Goal: Communication & Community: Answer question/provide support

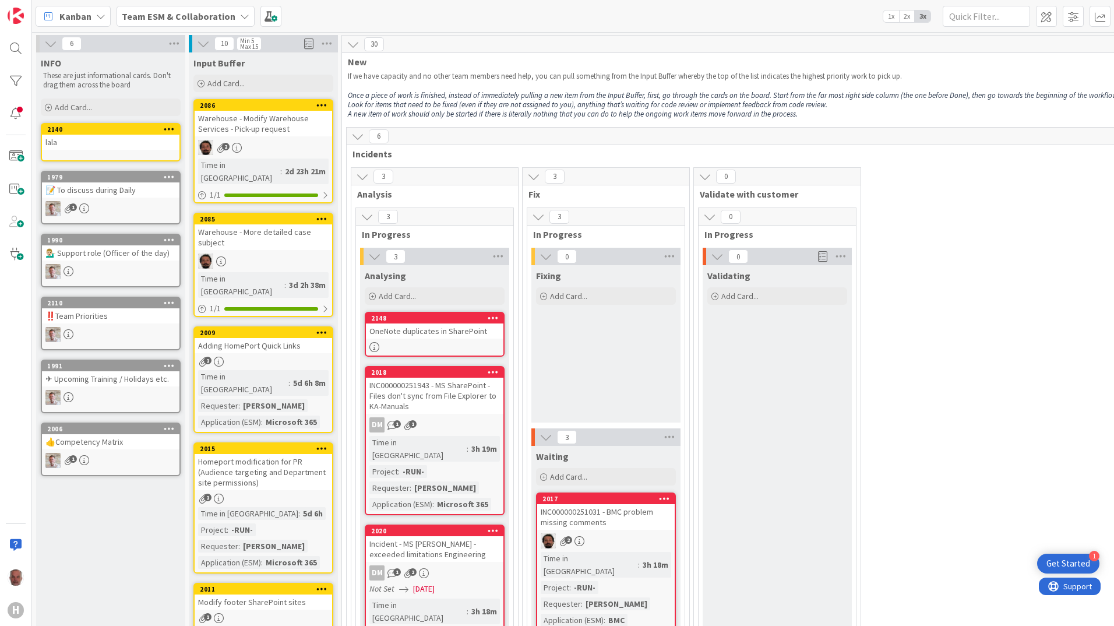
click at [99, 16] on icon at bounding box center [100, 16] width 9 height 9
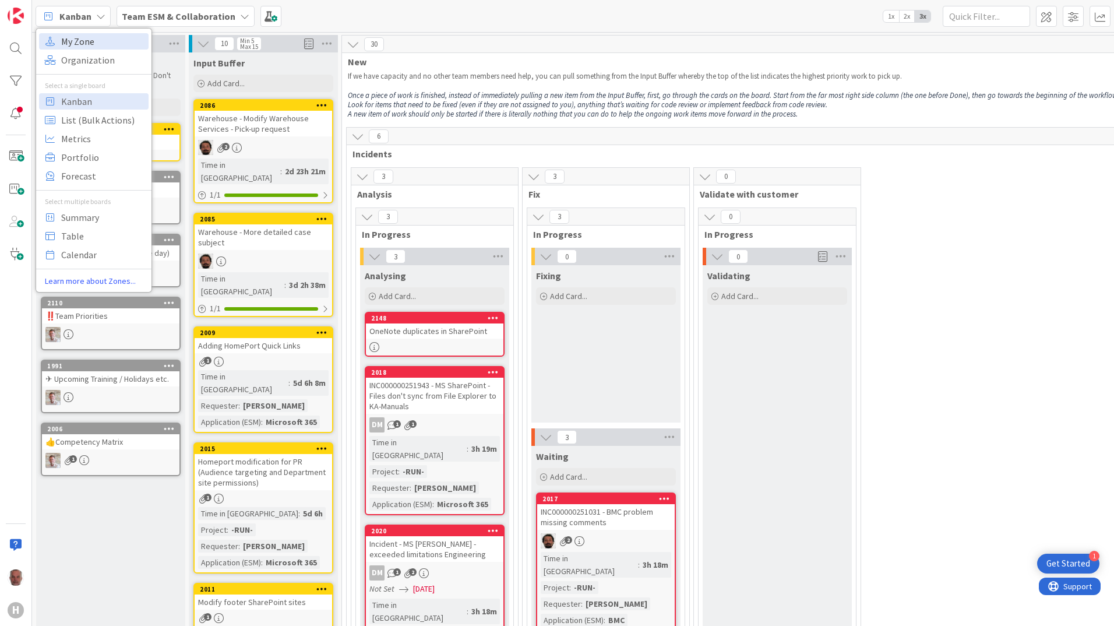
click at [87, 46] on span "My Zone" at bounding box center [103, 41] width 84 height 17
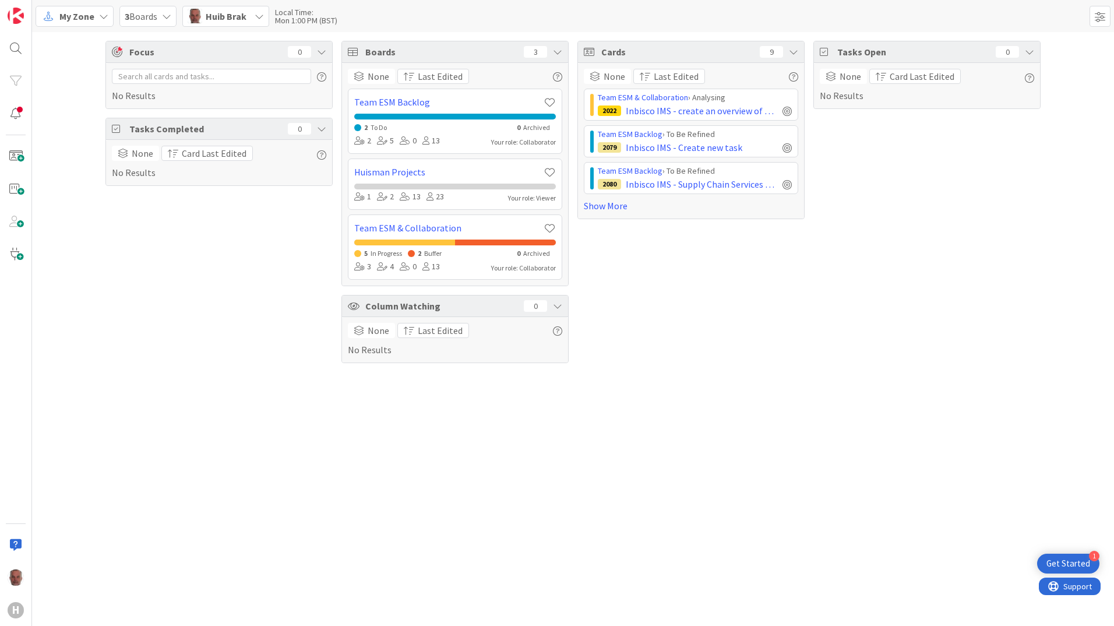
click at [108, 16] on div "My Zone" at bounding box center [75, 16] width 78 height 21
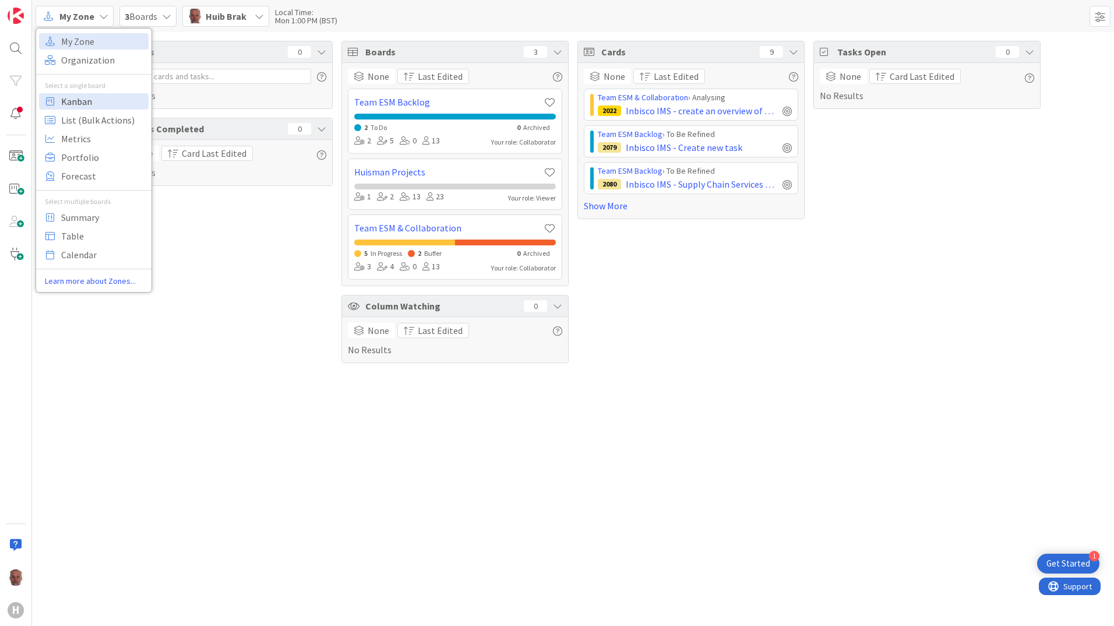
click at [72, 105] on span "Kanban" at bounding box center [103, 101] width 84 height 17
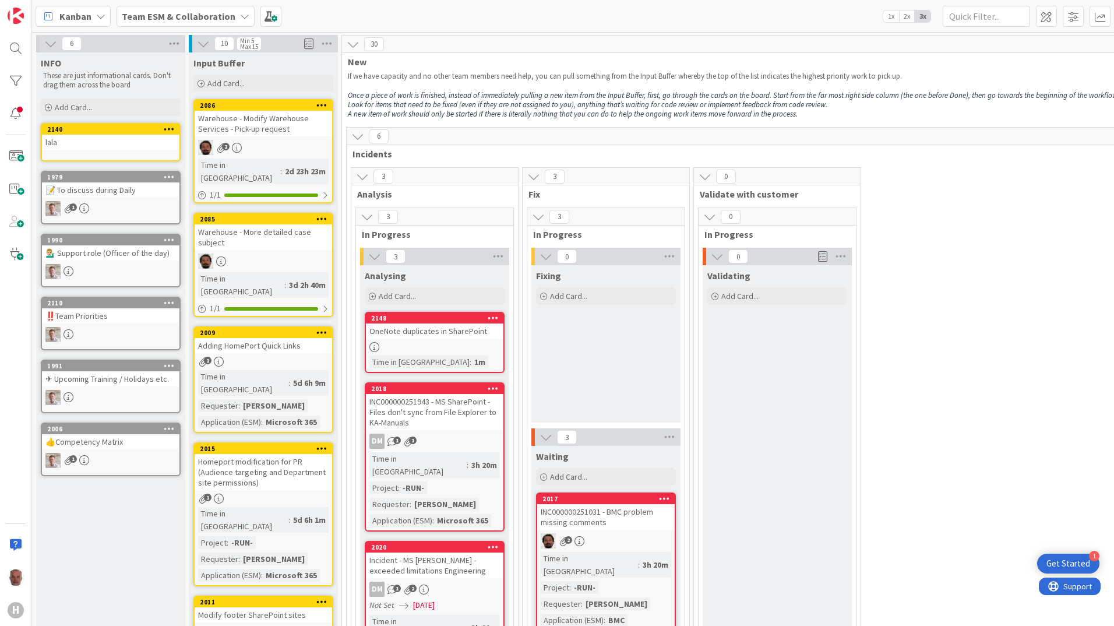
click at [240, 13] on icon at bounding box center [244, 16] width 9 height 9
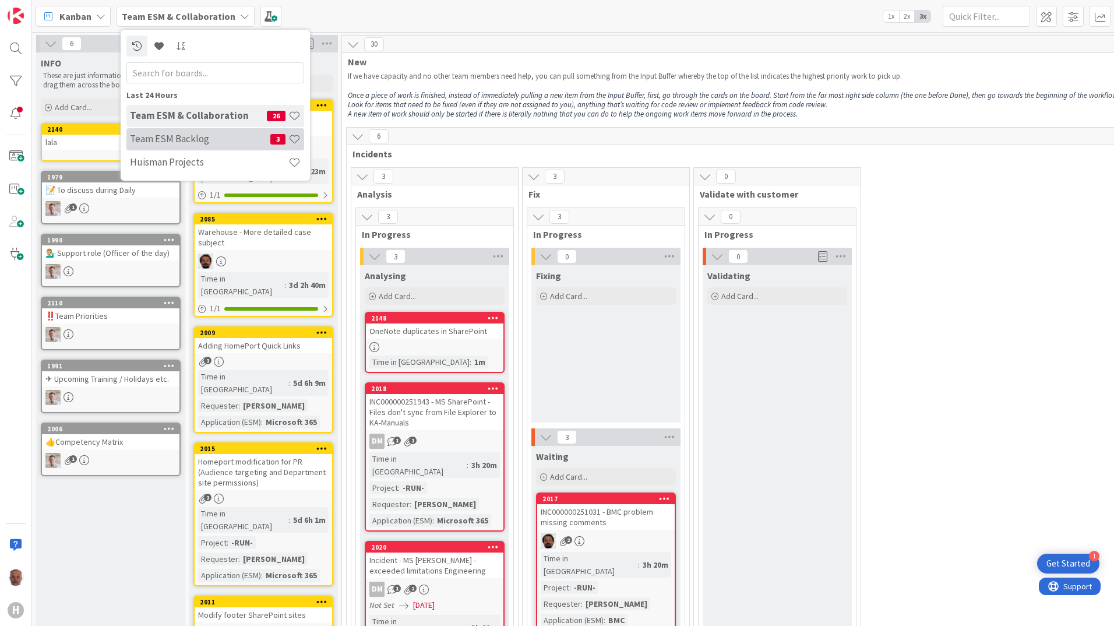
click at [168, 135] on h4 "Team ESM Backlog" at bounding box center [200, 139] width 140 height 12
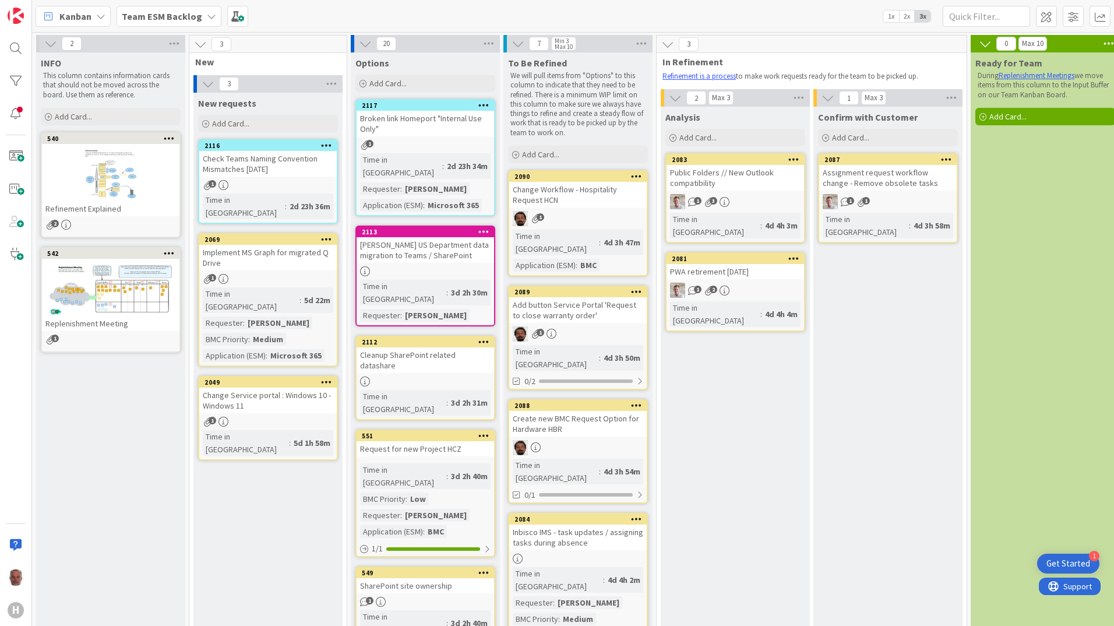
click at [226, 122] on span "Add Card..." at bounding box center [230, 123] width 37 height 10
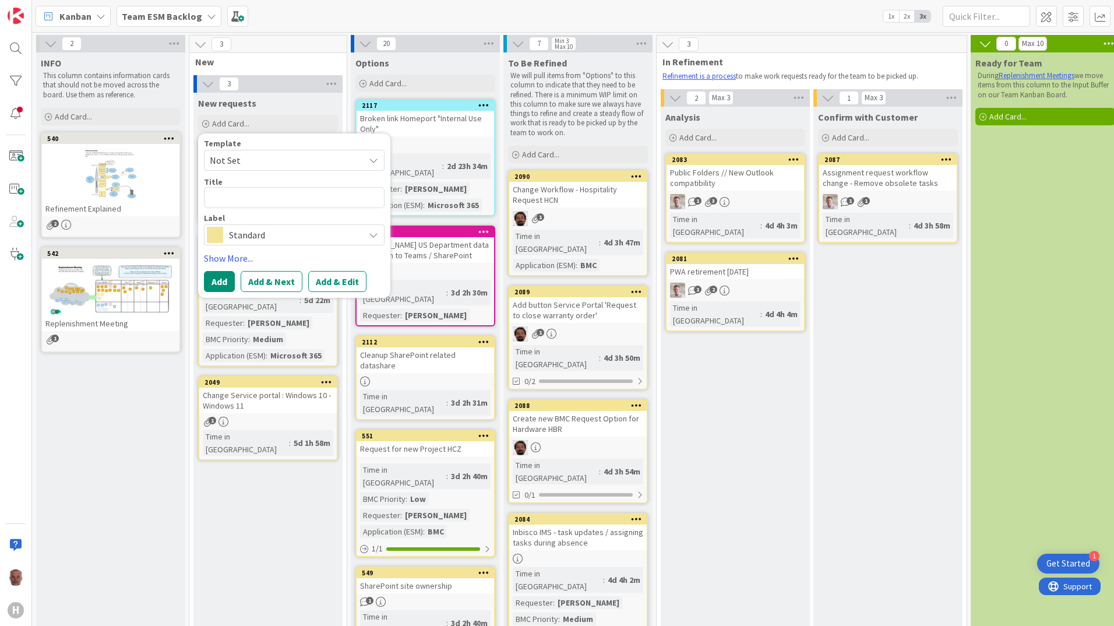
click at [261, 158] on span "Not Set" at bounding box center [283, 160] width 146 height 15
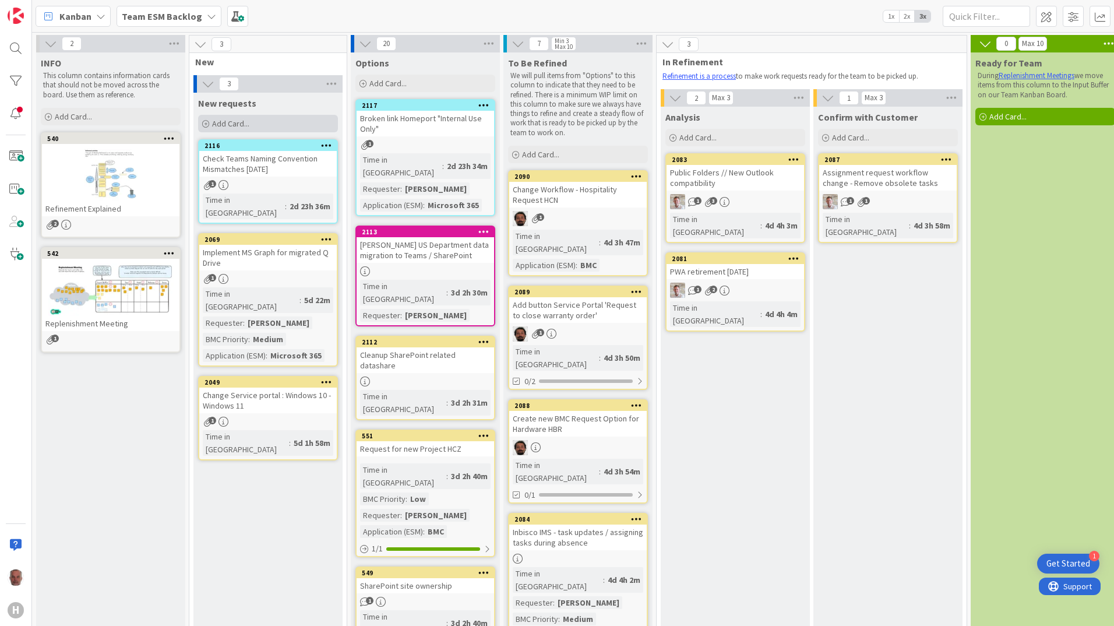
click at [216, 123] on span "Add Card..." at bounding box center [230, 123] width 37 height 10
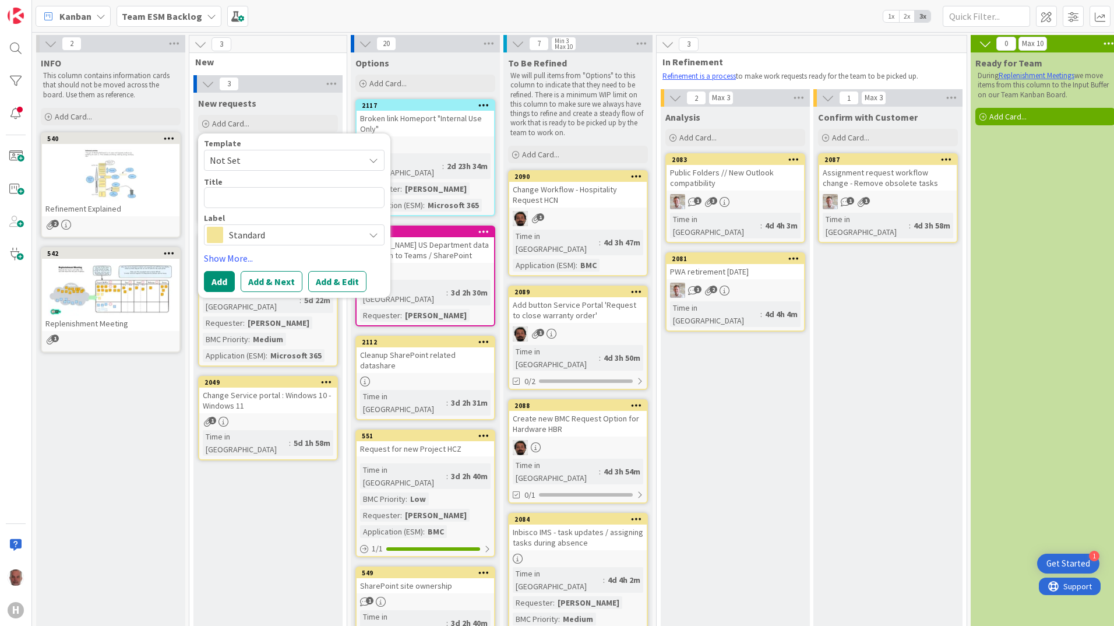
click at [370, 237] on icon at bounding box center [373, 234] width 9 height 9
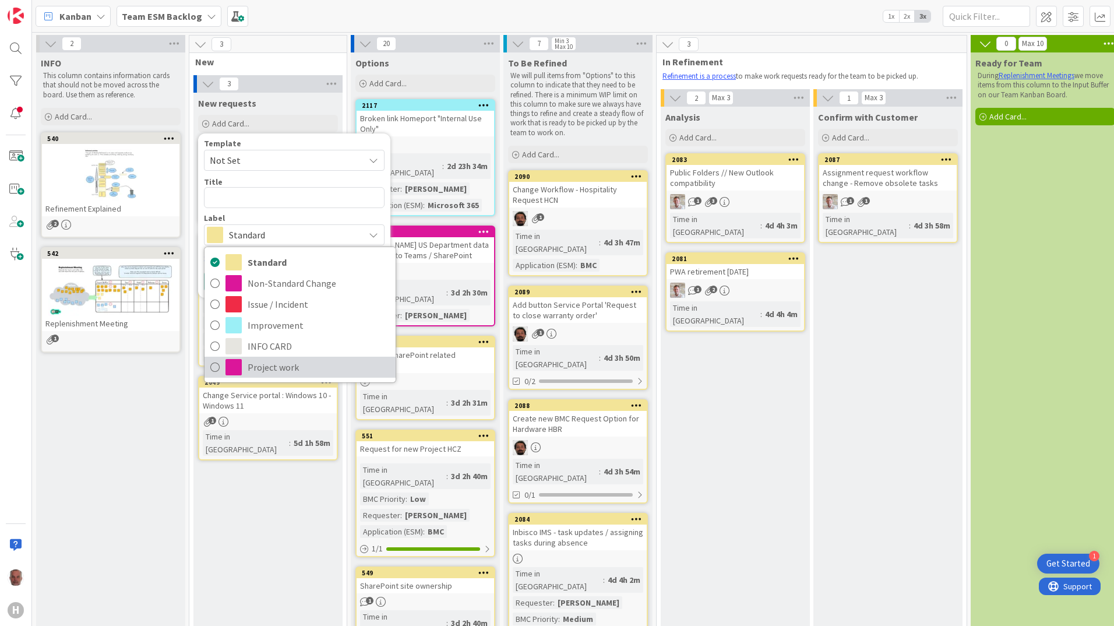
click at [269, 362] on span "Project work" at bounding box center [319, 366] width 142 height 17
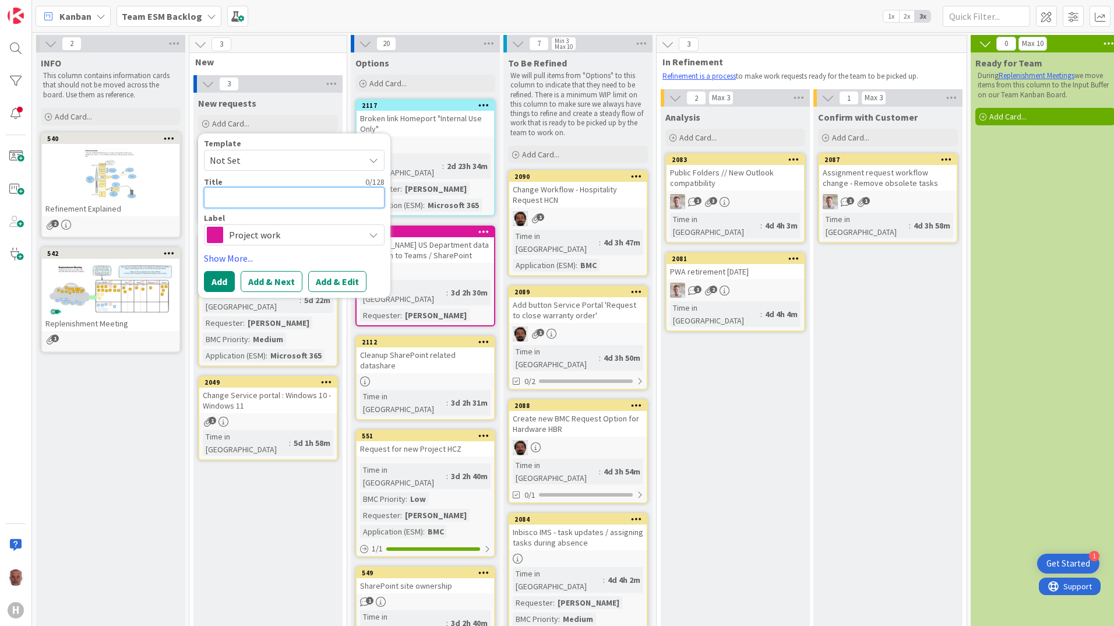
click at [237, 199] on textarea at bounding box center [294, 197] width 181 height 21
type textarea "x"
type textarea "C"
type textarea "x"
type textarea "Cre"
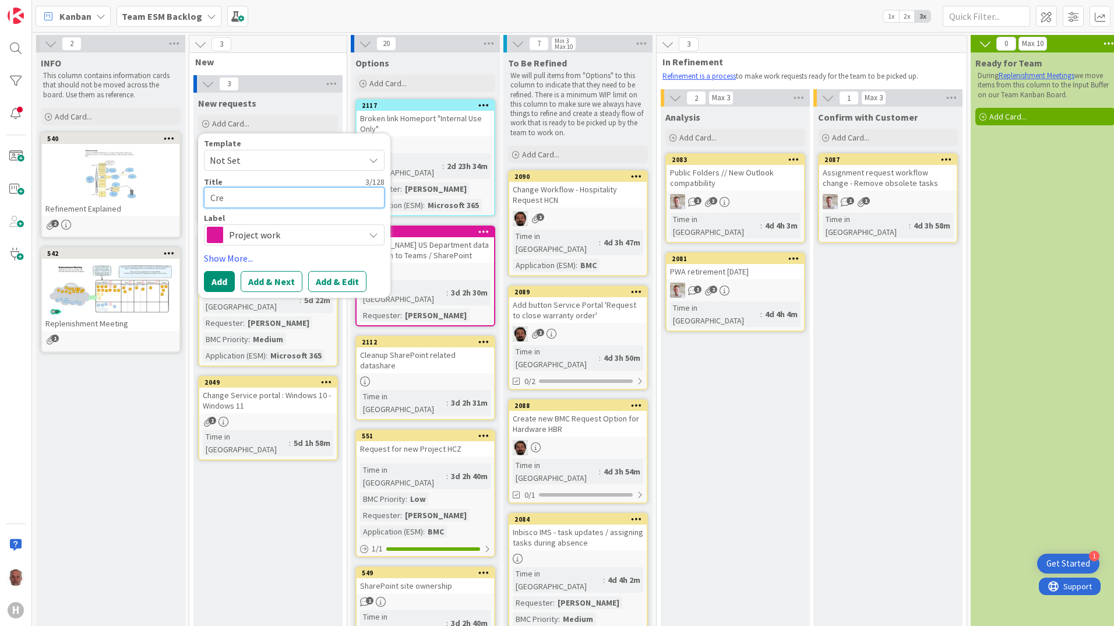
type textarea "x"
type textarea "Crea"
type textarea "x"
type textarea "Creat"
type textarea "x"
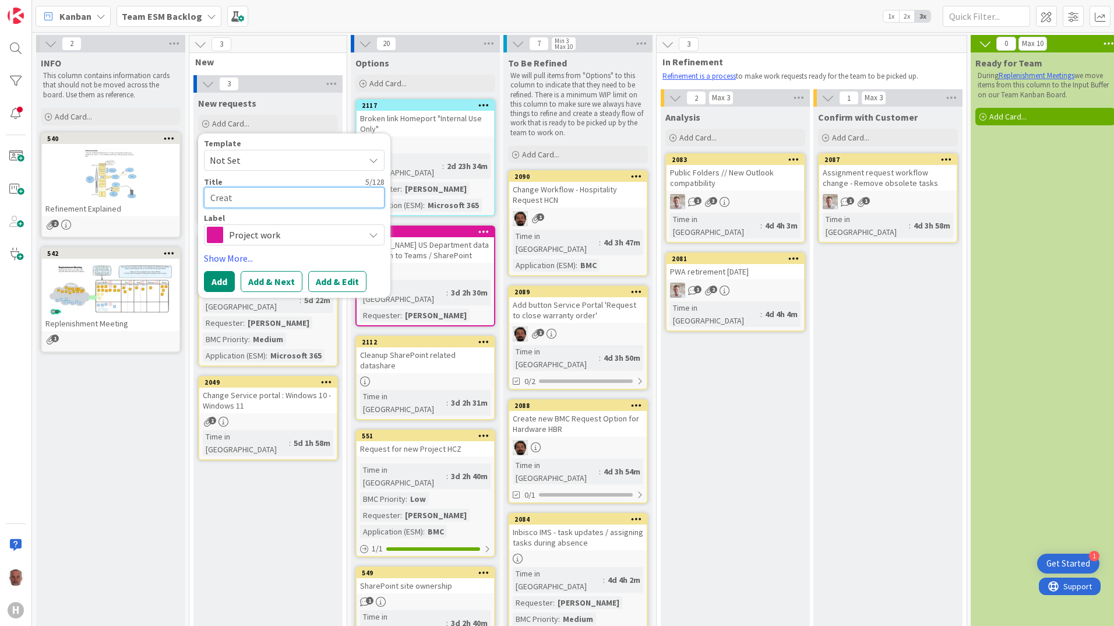
type textarea "Creati"
type textarea "x"
type textarea "Creatin"
type textarea "x"
type textarea "Creating"
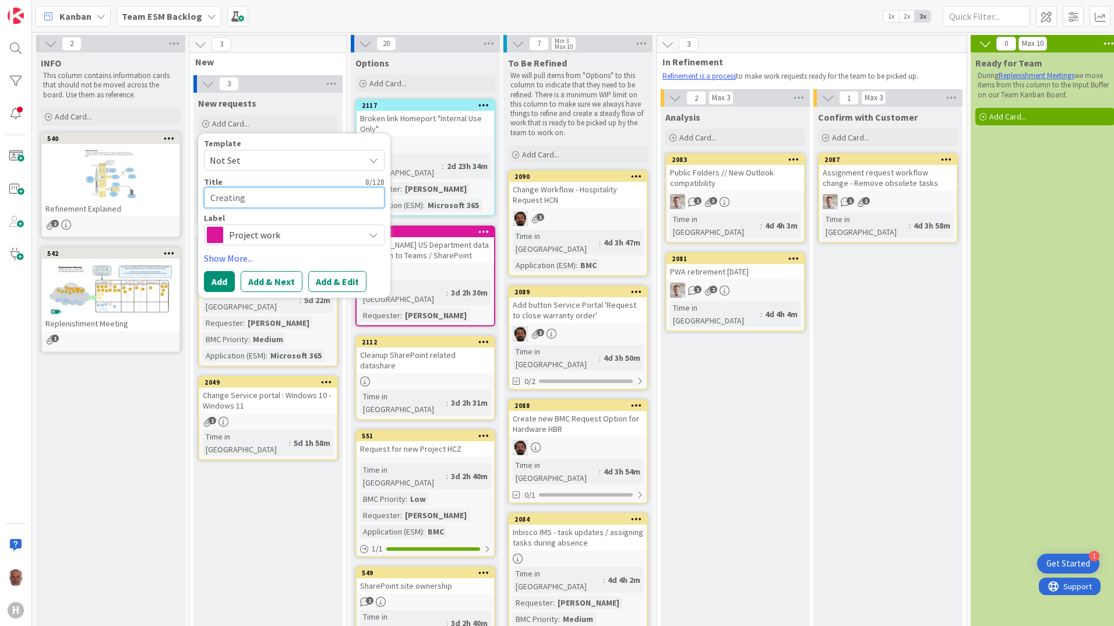
type textarea "x"
type textarea "Creating"
type textarea "x"
type textarea "Creating o"
type textarea "x"
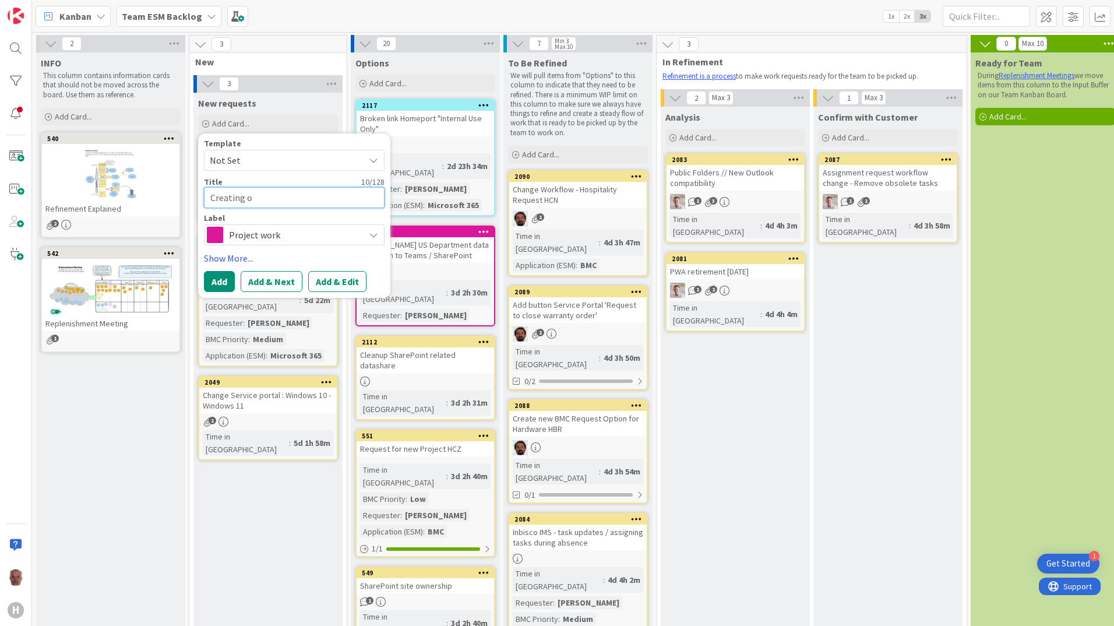
type textarea "Creating ov"
type textarea "x"
type textarea "Creating ove"
type textarea "x"
type textarea "Creating over"
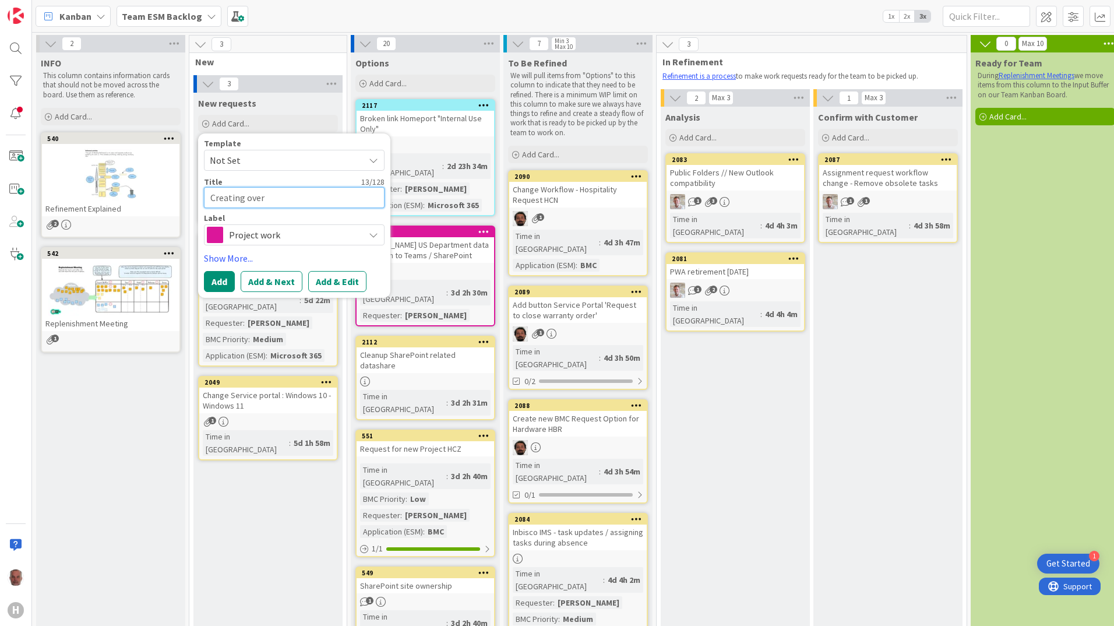
type textarea "x"
type textarea "Creating overv"
type textarea "x"
type textarea "Creating overvi"
type textarea "x"
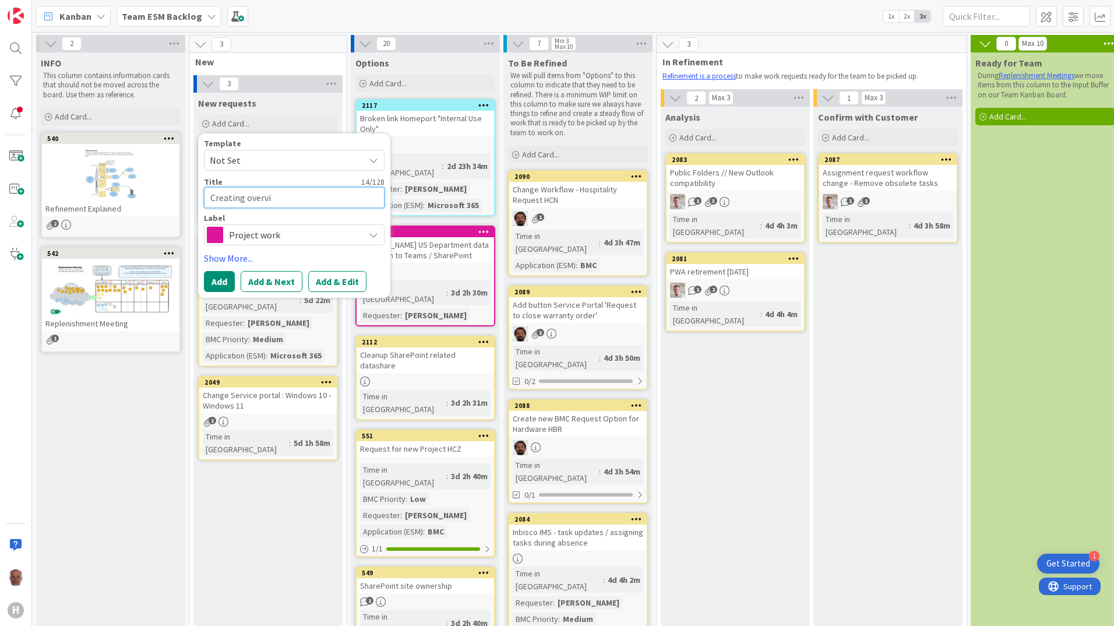
type textarea "Creating overvie"
type textarea "x"
type textarea "Creating overview"
type textarea "x"
type textarea "Creating overview"
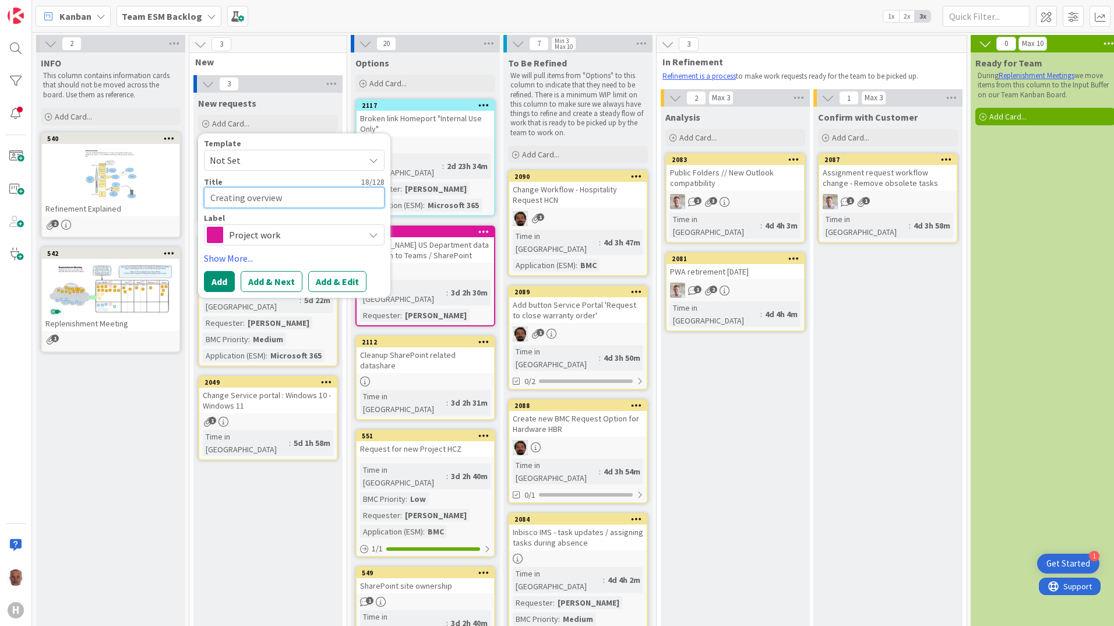
type textarea "x"
type textarea "Creating overview s"
type textarea "x"
type textarea "Creating overview se"
type textarea "x"
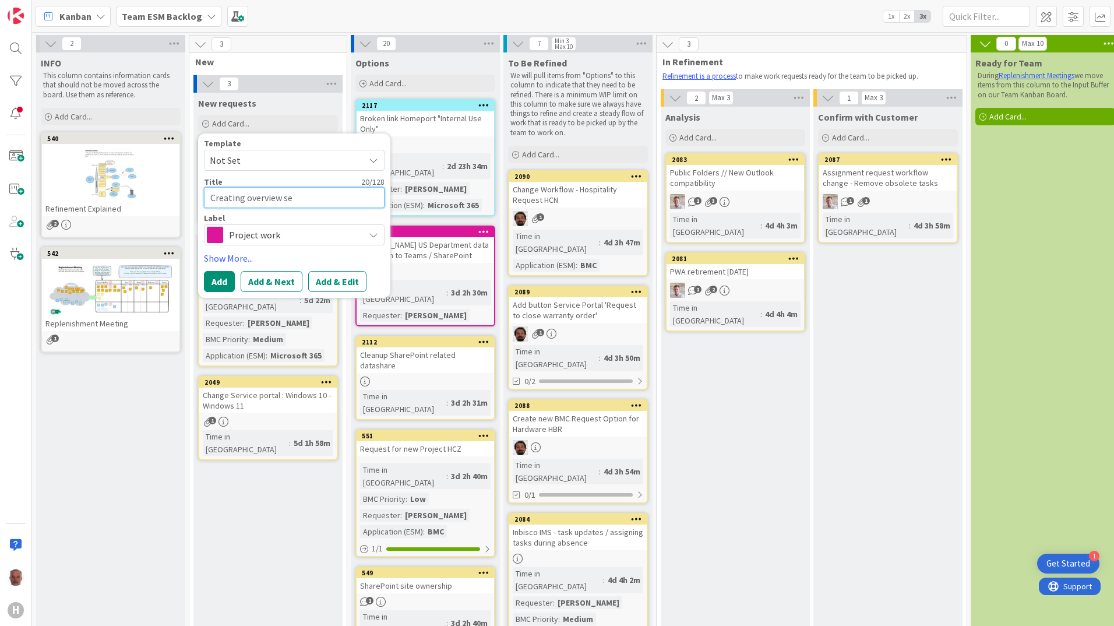
type textarea "Creating overview set"
type textarea "x"
type textarea "Creating overview setup"
type textarea "x"
type textarea "Creating overview setup"
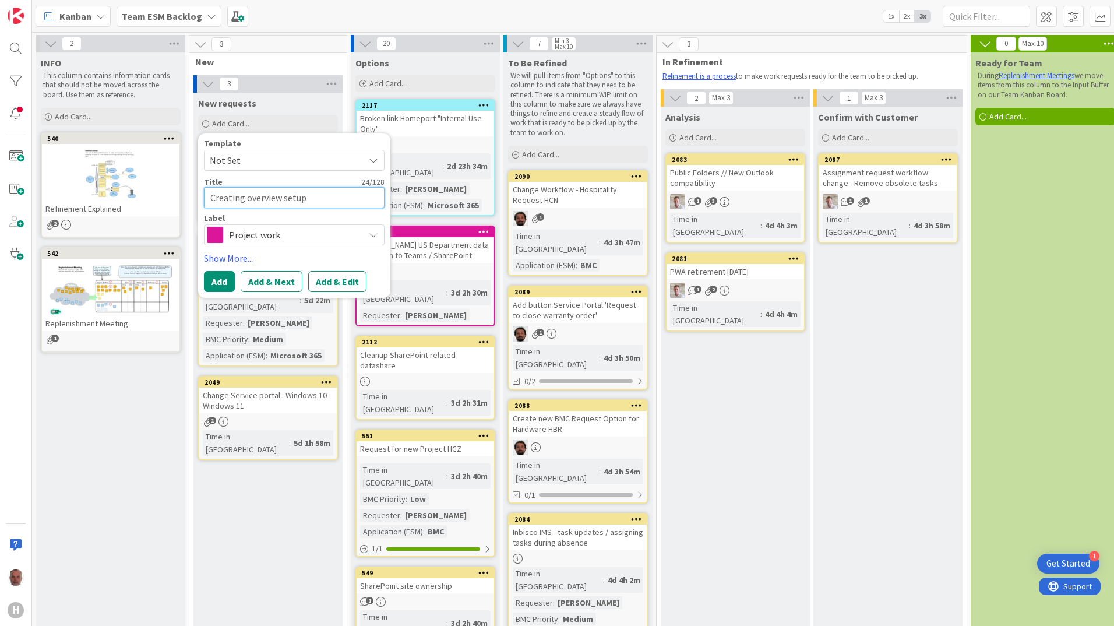
type textarea "x"
type textarea "Creating overview setup B"
type textarea "x"
type textarea "Creating overview setup BM"
type textarea "x"
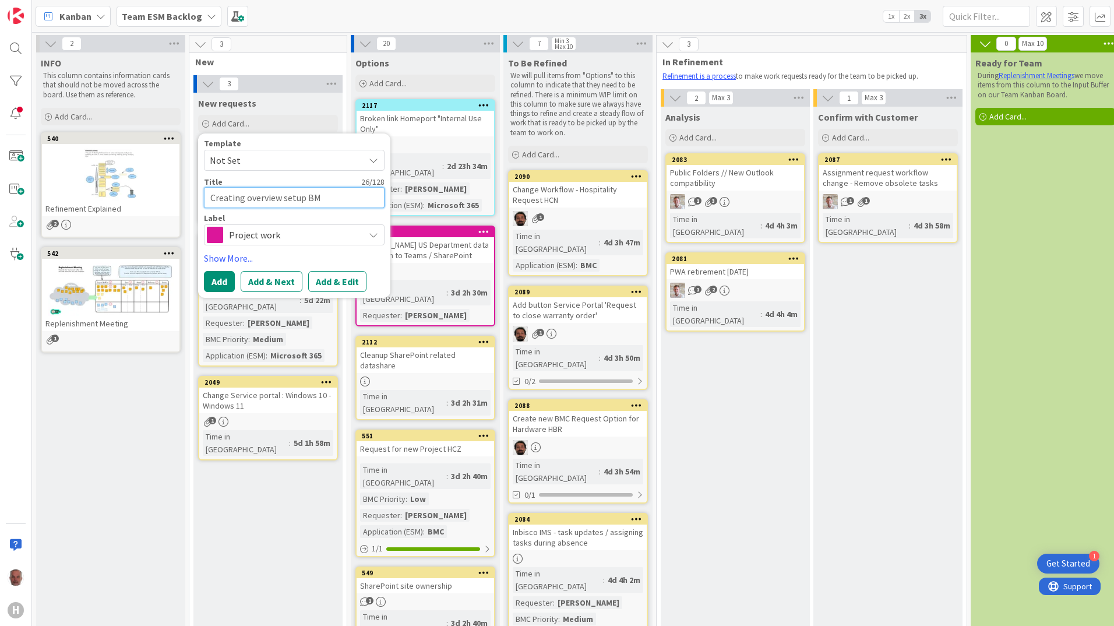
type textarea "Creating overview setup BMC"
type textarea "x"
type textarea "Creating overview setup BMC"
type textarea "x"
type textarea "Creating overview setup BMC f"
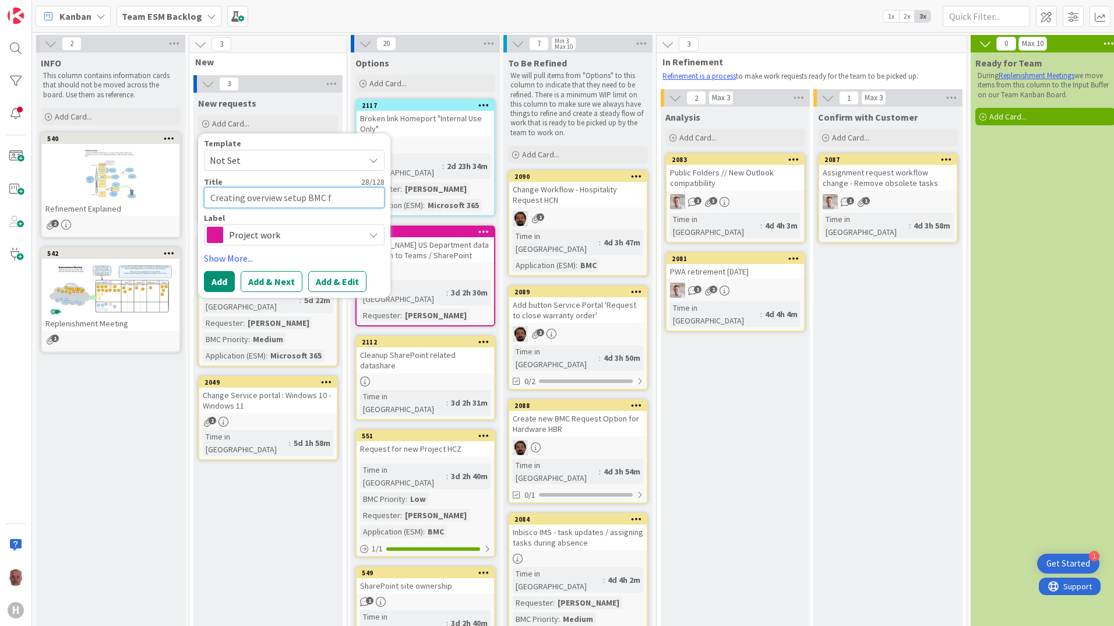
type textarea "x"
type textarea "Creating overview setup BMC fo"
type textarea "x"
type textarea "Creating overview setup BMC for"
type textarea "x"
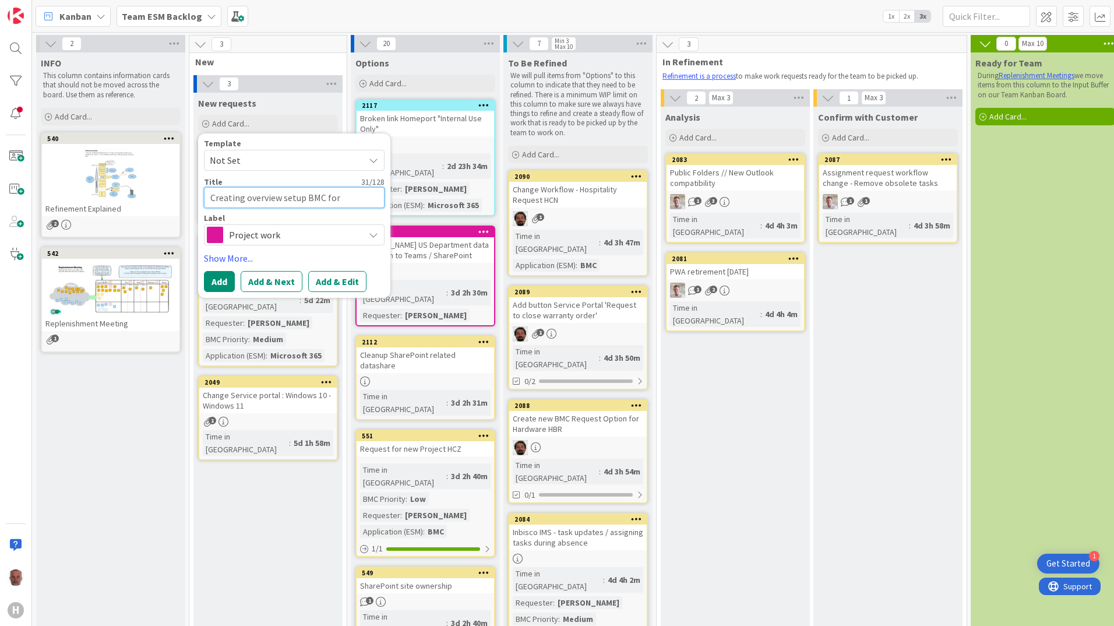
type textarea "Creating overview setup BMC for"
type textarea "x"
type textarea "Creating overview setup BMC for d"
type textarea "x"
type textarea "Creating overview setup BMC for de"
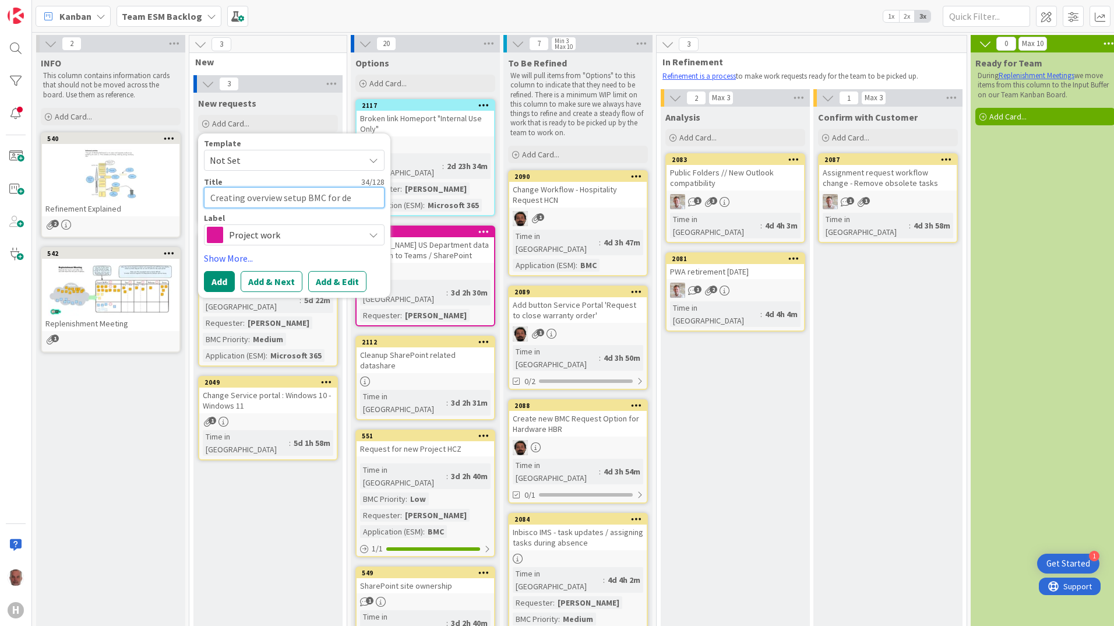
type textarea "x"
type textarea "Creating overview setup BMC for dep"
type textarea "x"
type textarea "Creating overview setup BMC for depa"
type textarea "x"
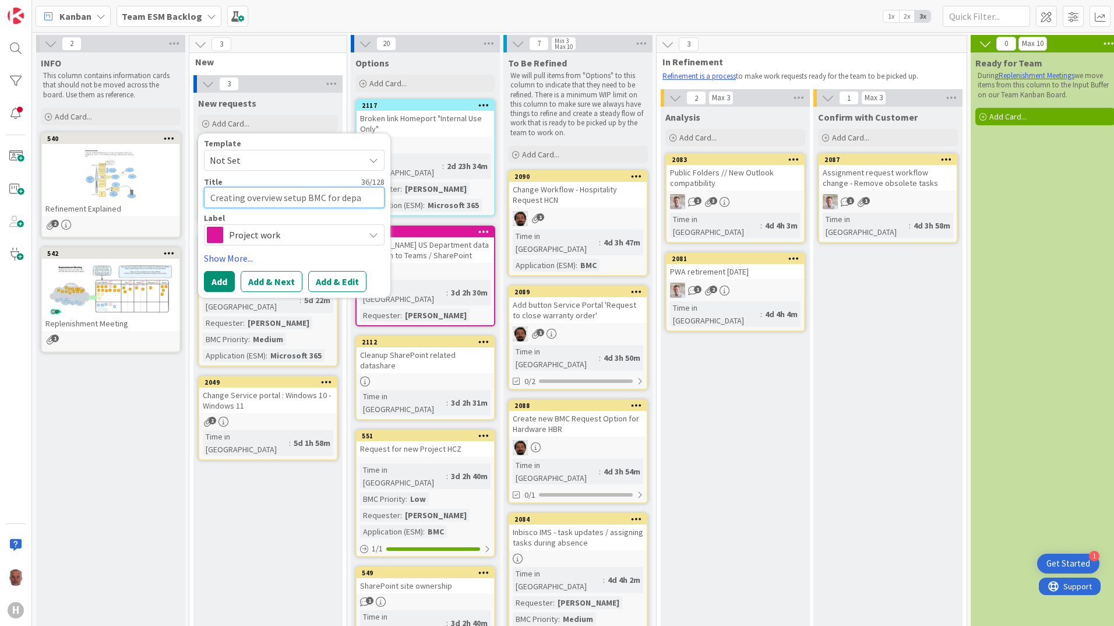
type textarea "Creating overview setup BMC for depar"
type textarea "x"
type textarea "Creating overview setup BMC for depart"
type textarea "x"
type textarea "Creating overview setup BMC for departm"
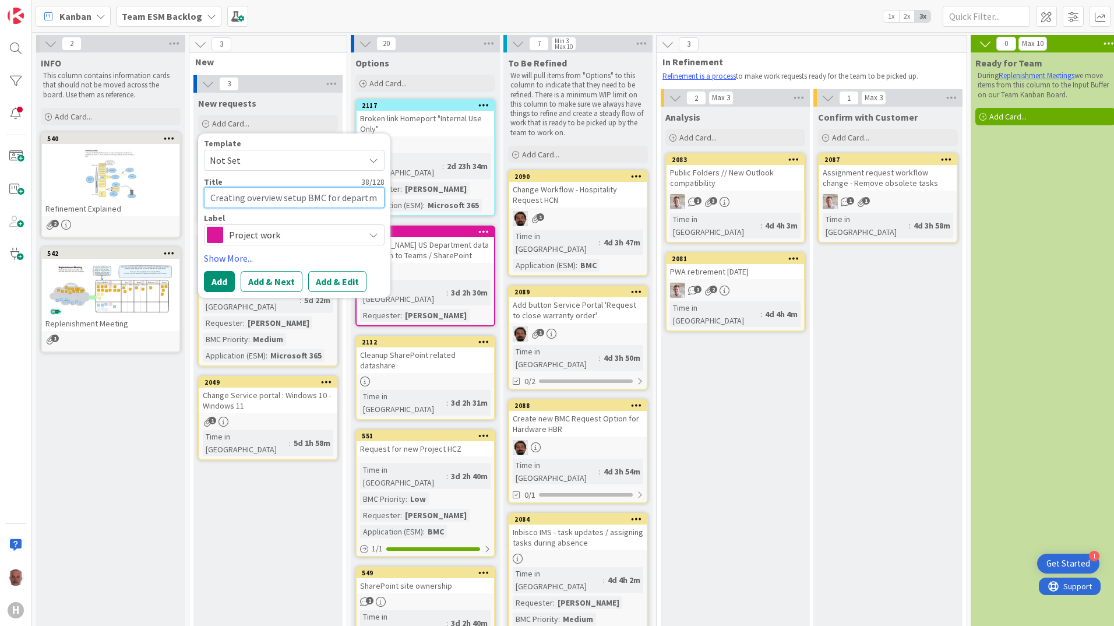
type textarea "x"
type textarea "Creating overview setup BMC for departme"
type textarea "x"
type textarea "Creating overview setup BMC for departmen"
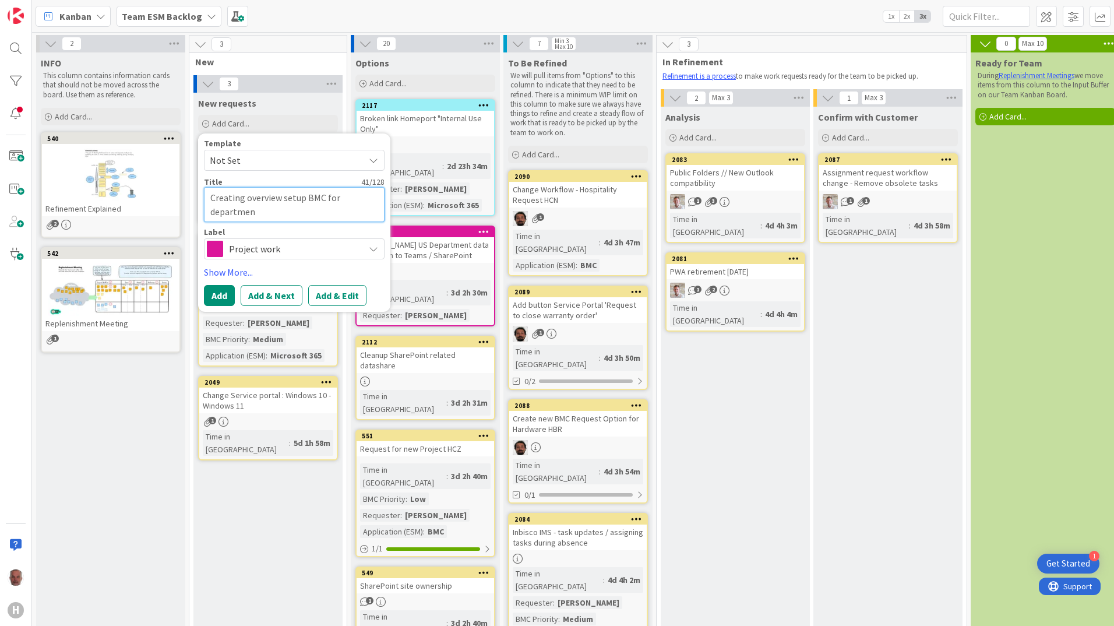
type textarea "x"
type textarea "Creating overview setup BMC for department"
type textarea "x"
type textarea "Creating overview setup BMC for departments"
click at [238, 272] on link "Show More..." at bounding box center [294, 272] width 181 height 14
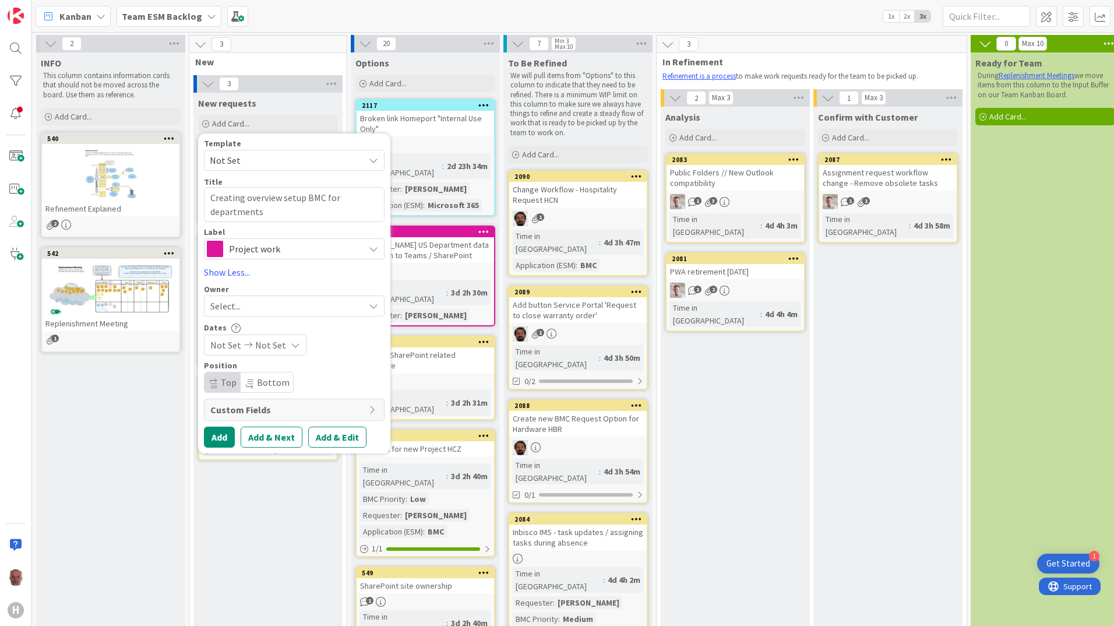
click at [252, 304] on div "Select..." at bounding box center [287, 306] width 154 height 14
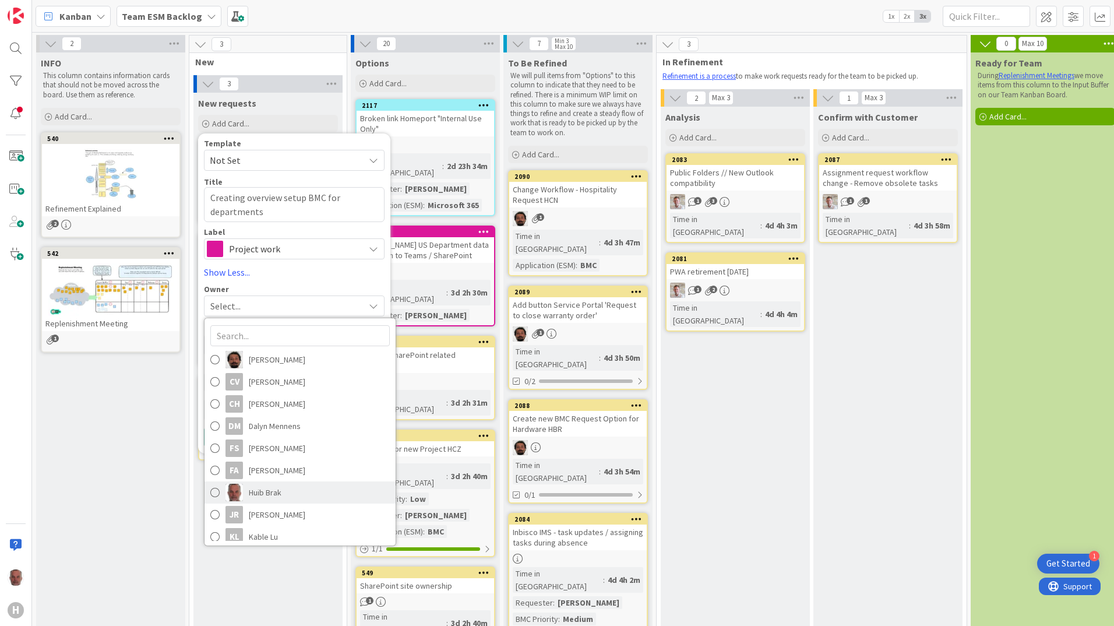
click at [270, 489] on span "Huib Brak" at bounding box center [265, 492] width 33 height 17
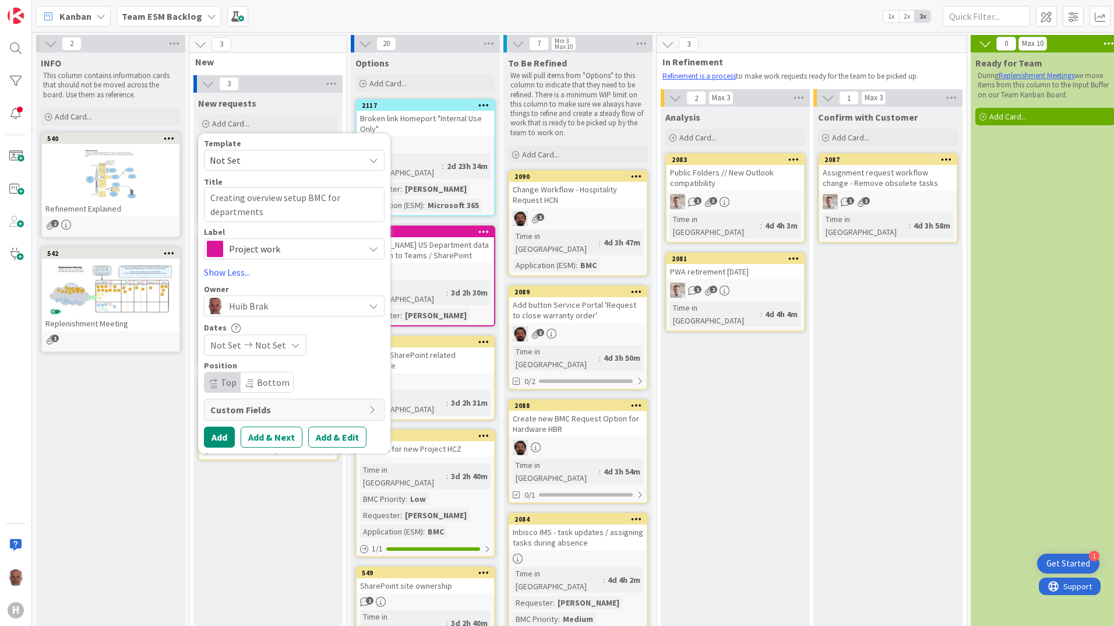
click at [280, 408] on span "Custom Fields" at bounding box center [286, 410] width 153 height 14
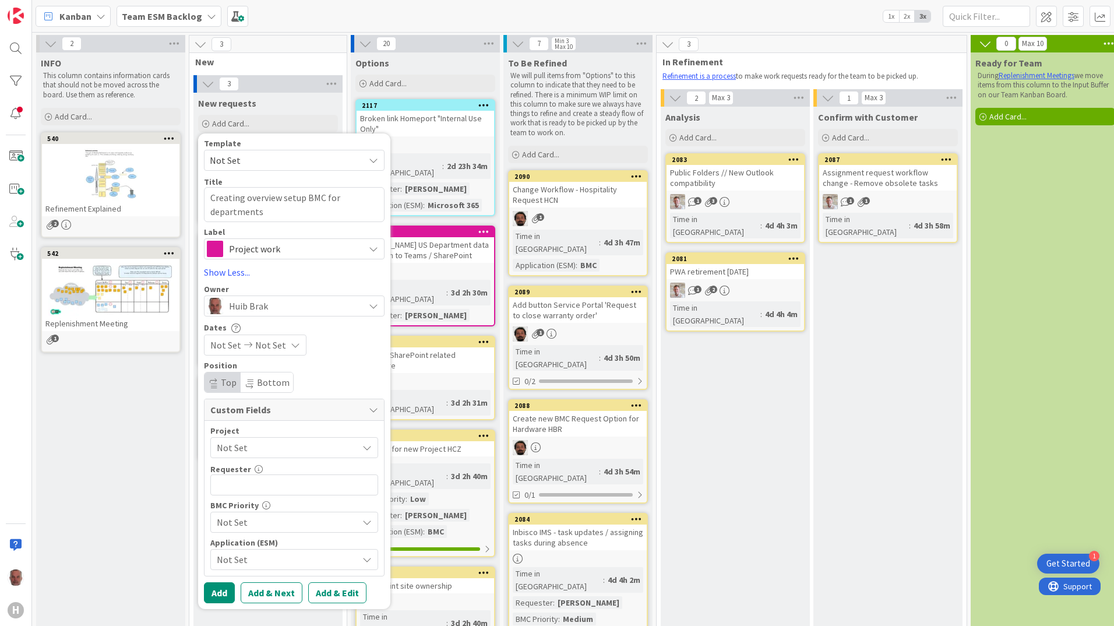
click at [275, 448] on span "Not Set" at bounding box center [284, 447] width 135 height 16
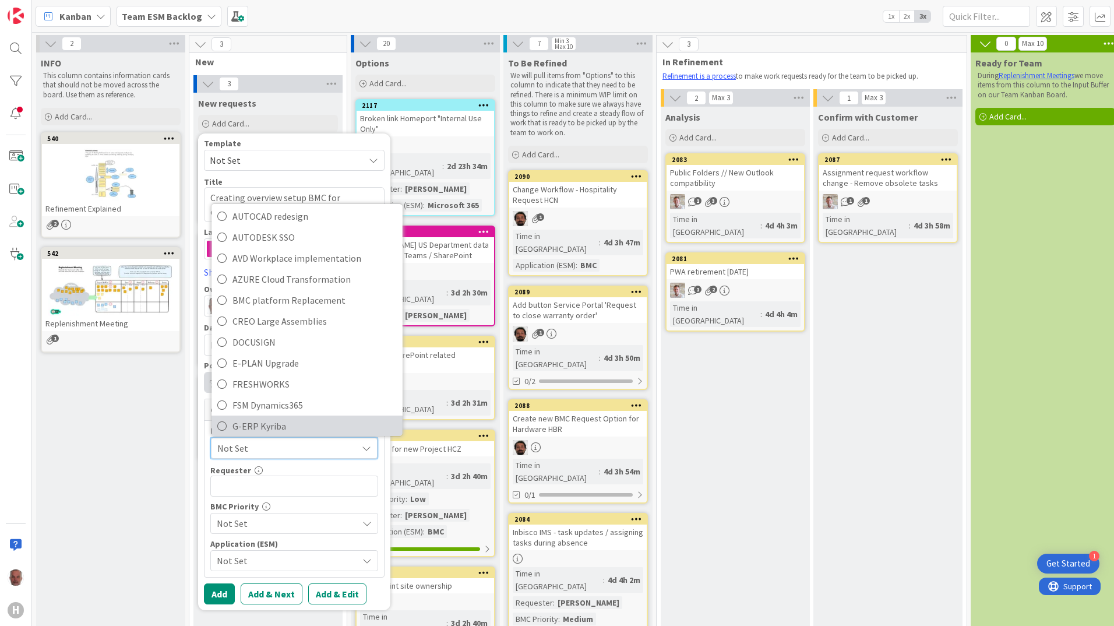
scroll to position [233, 0]
click at [263, 447] on span "Not Set" at bounding box center [284, 448] width 134 height 16
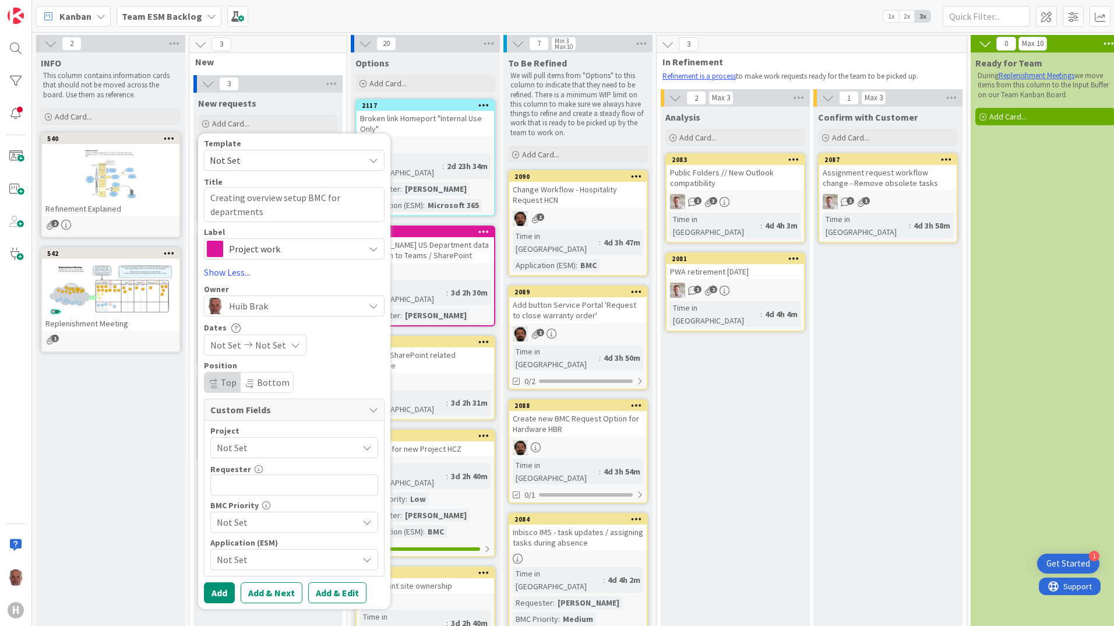
click at [264, 448] on span "Not Set" at bounding box center [284, 447] width 135 height 16
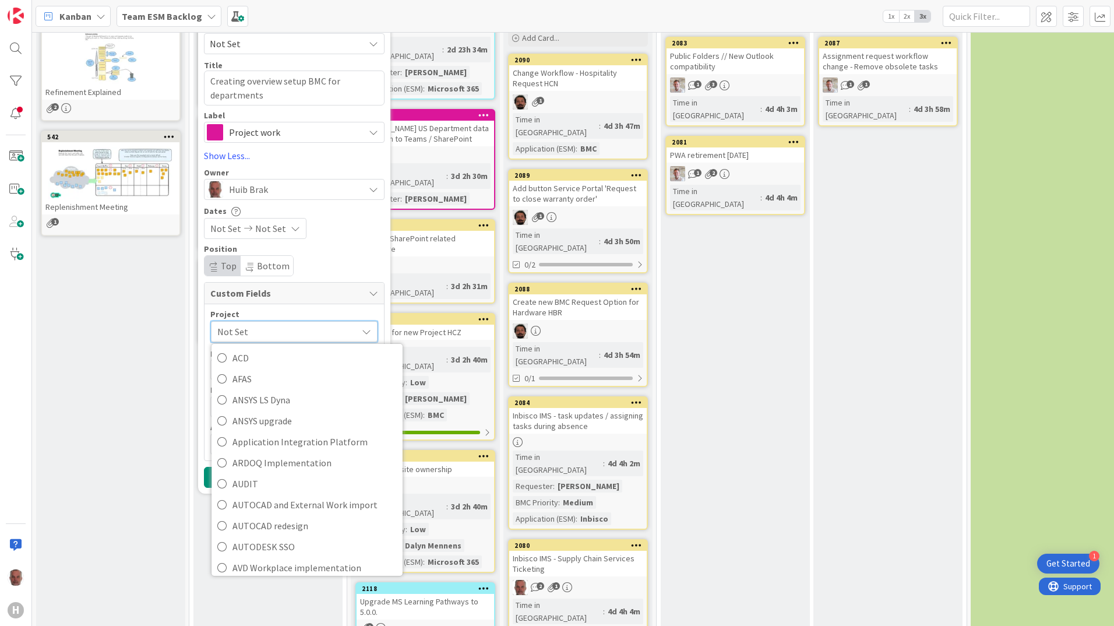
scroll to position [0, 0]
click at [212, 596] on div "New requests Add Card... Template Not Set Not Set To request changes to this bo…" at bounding box center [268, 544] width 149 height 1136
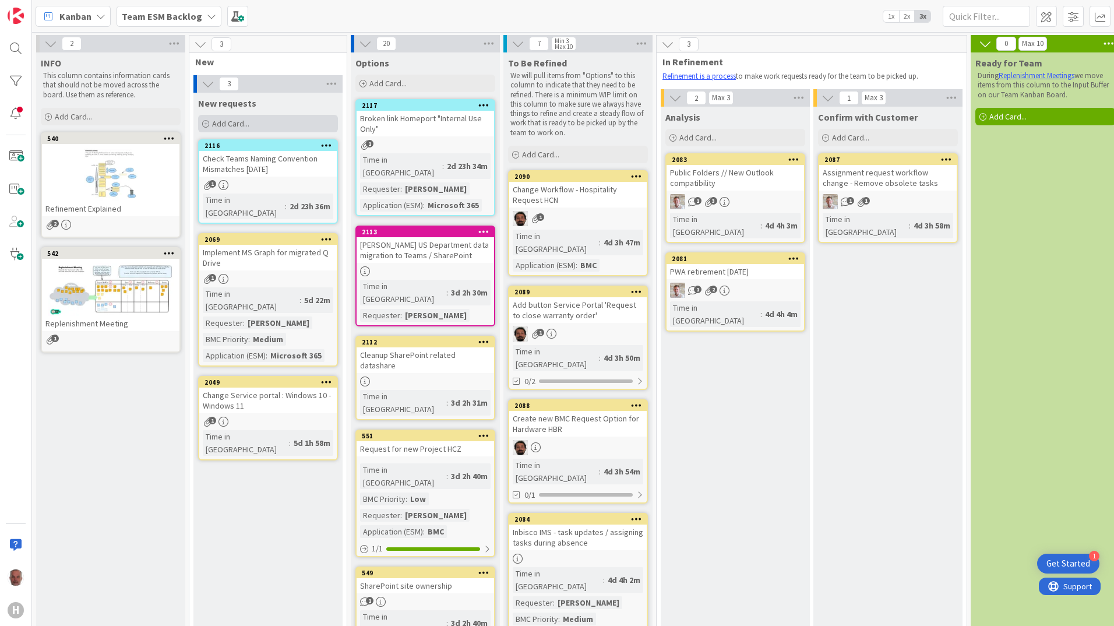
click at [236, 119] on span "Add Card..." at bounding box center [230, 123] width 37 height 10
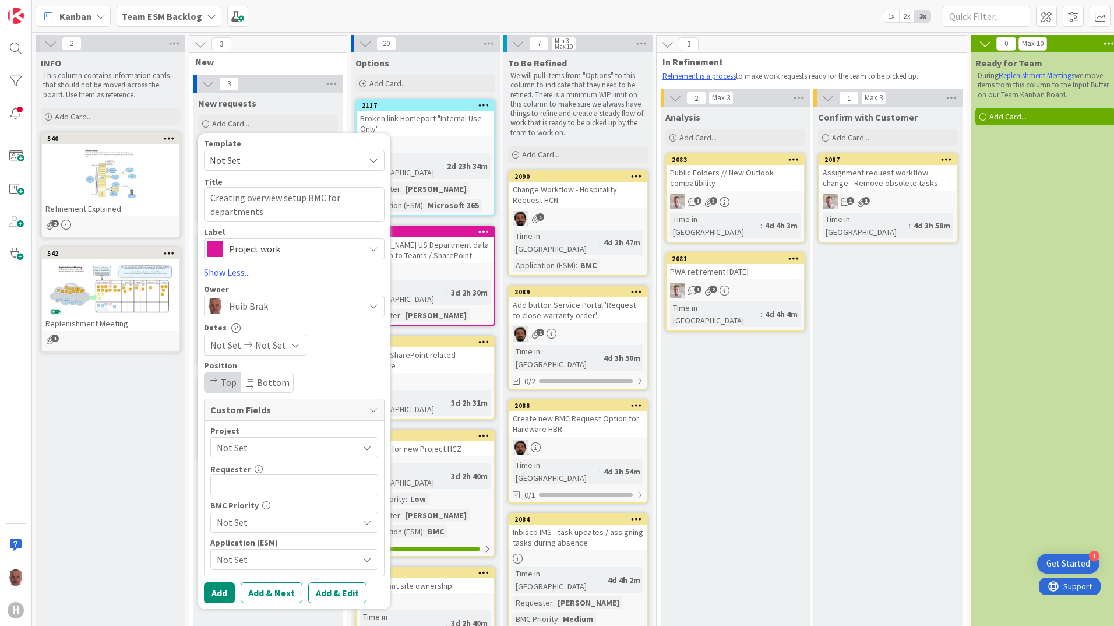
click at [367, 558] on icon at bounding box center [367, 559] width 9 height 9
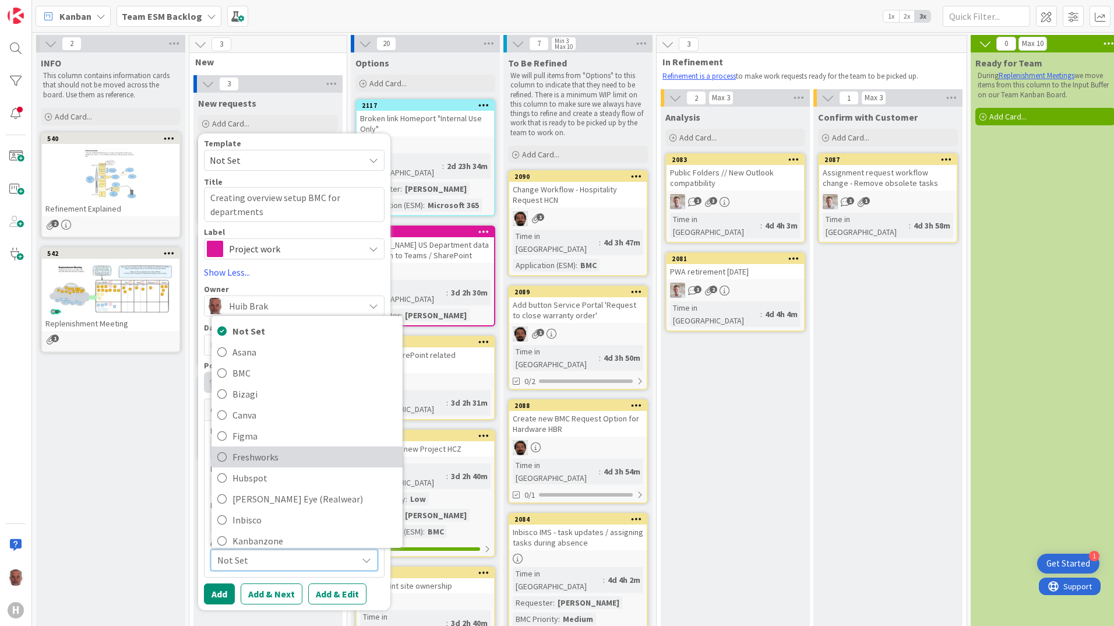
click at [254, 453] on span "Freshworks" at bounding box center [315, 456] width 164 height 17
type textarea "x"
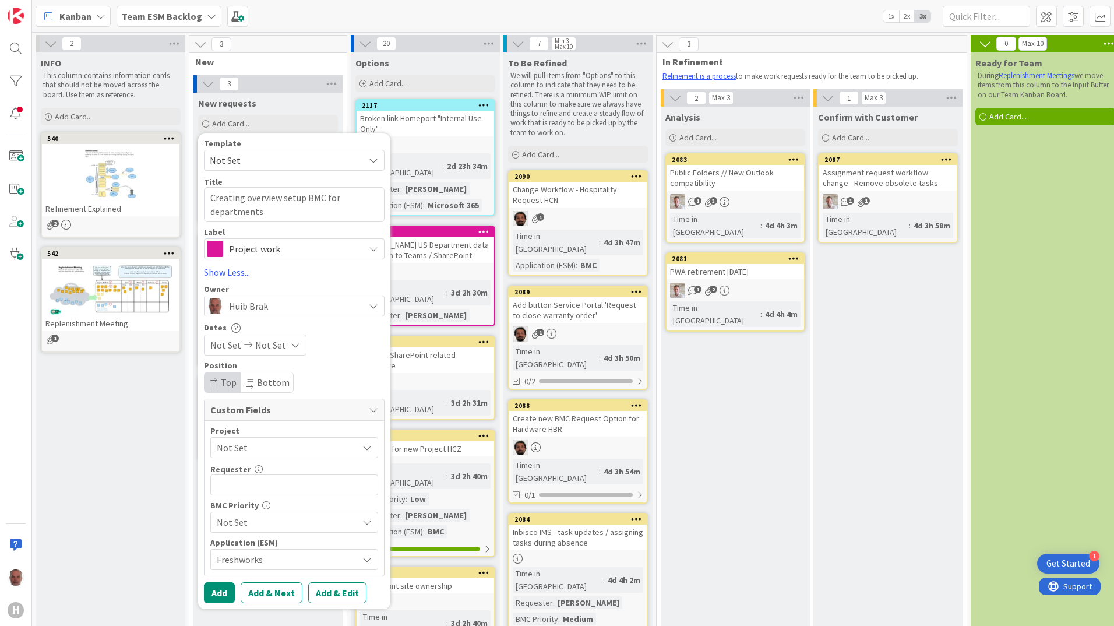
click at [365, 520] on icon at bounding box center [367, 522] width 9 height 9
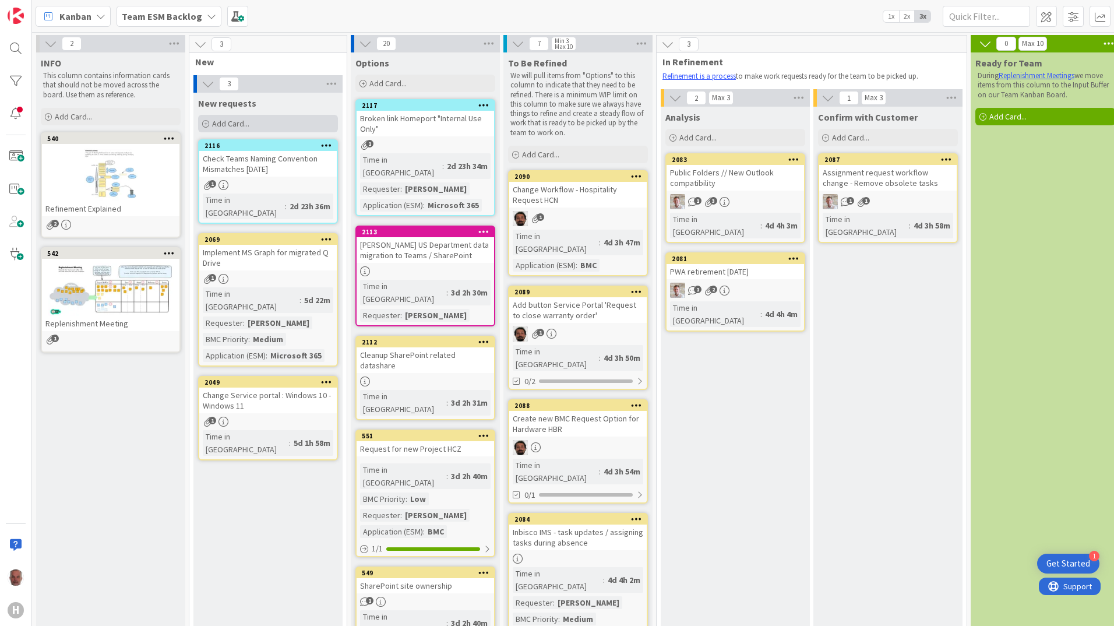
click at [220, 119] on span "Add Card..." at bounding box center [230, 123] width 37 height 10
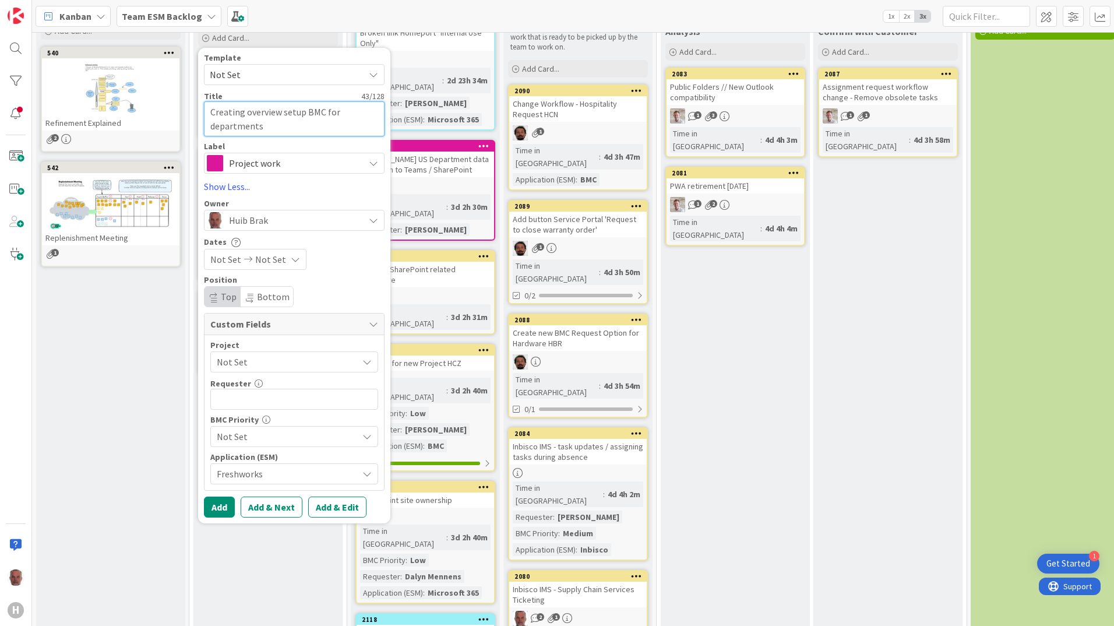
scroll to position [117, 0]
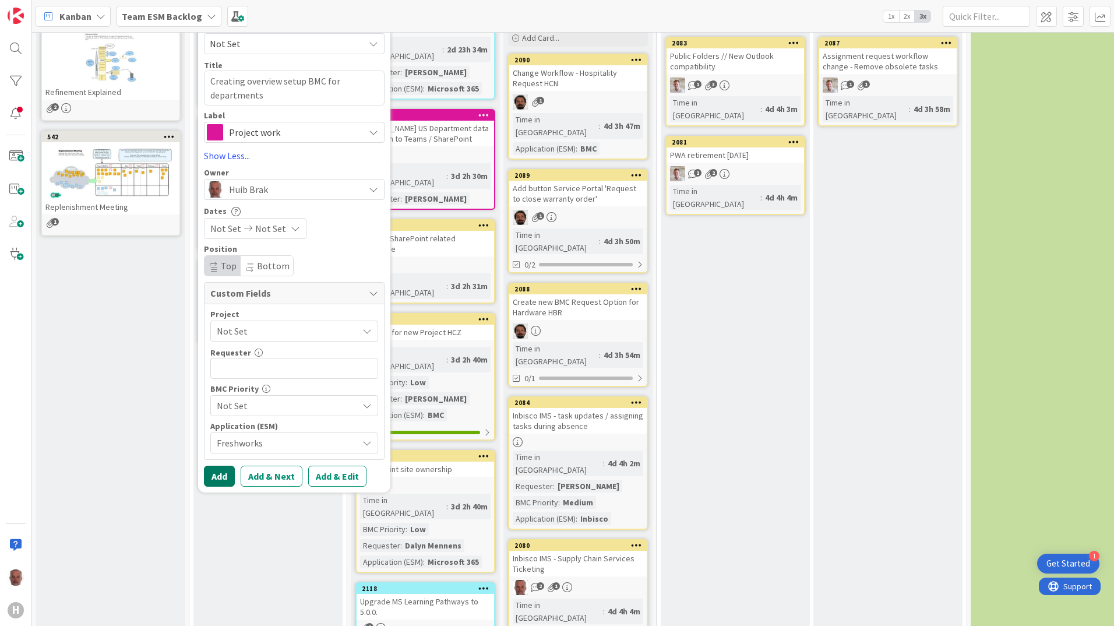
click at [221, 474] on button "Add" at bounding box center [219, 476] width 31 height 21
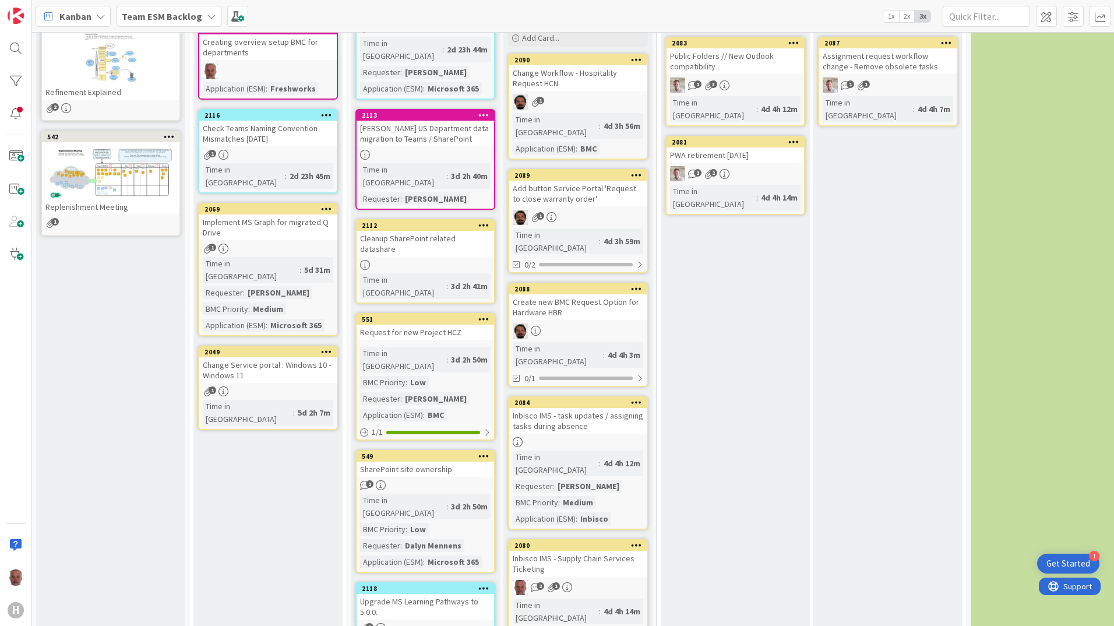
scroll to position [0, 0]
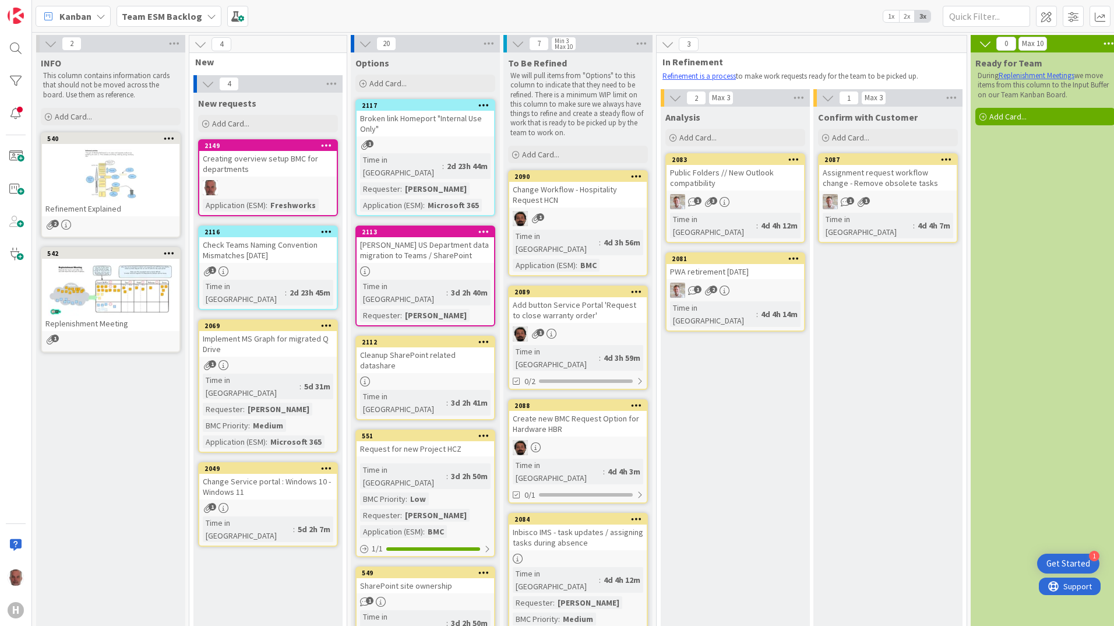
click at [319, 142] on div at bounding box center [326, 146] width 21 height 8
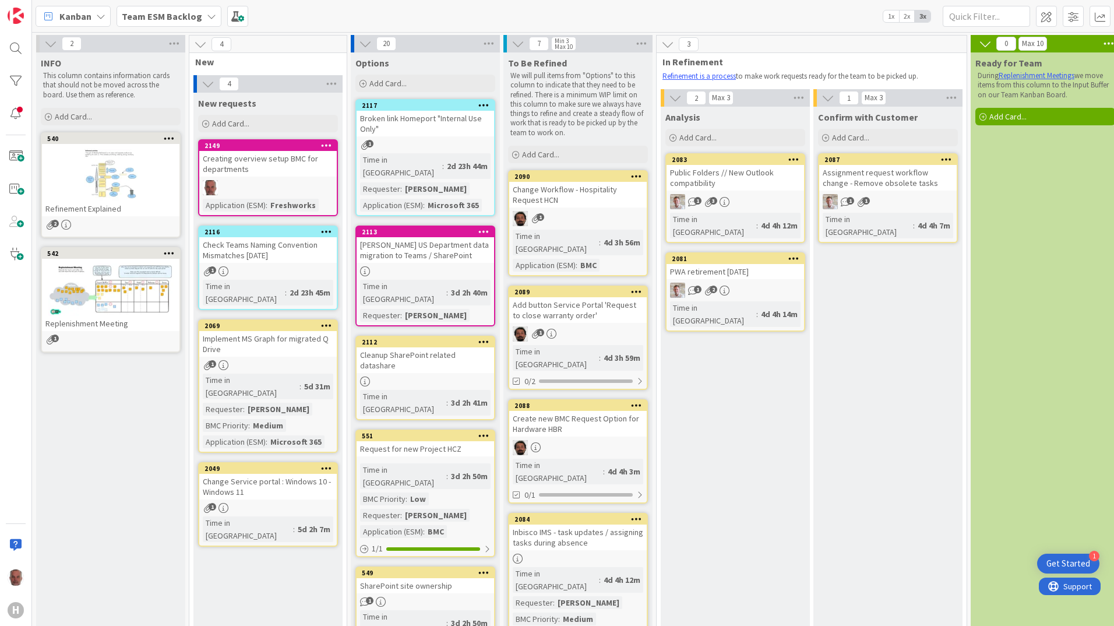
click at [253, 172] on div "Creating overview setup BMC for departments" at bounding box center [268, 164] width 138 height 26
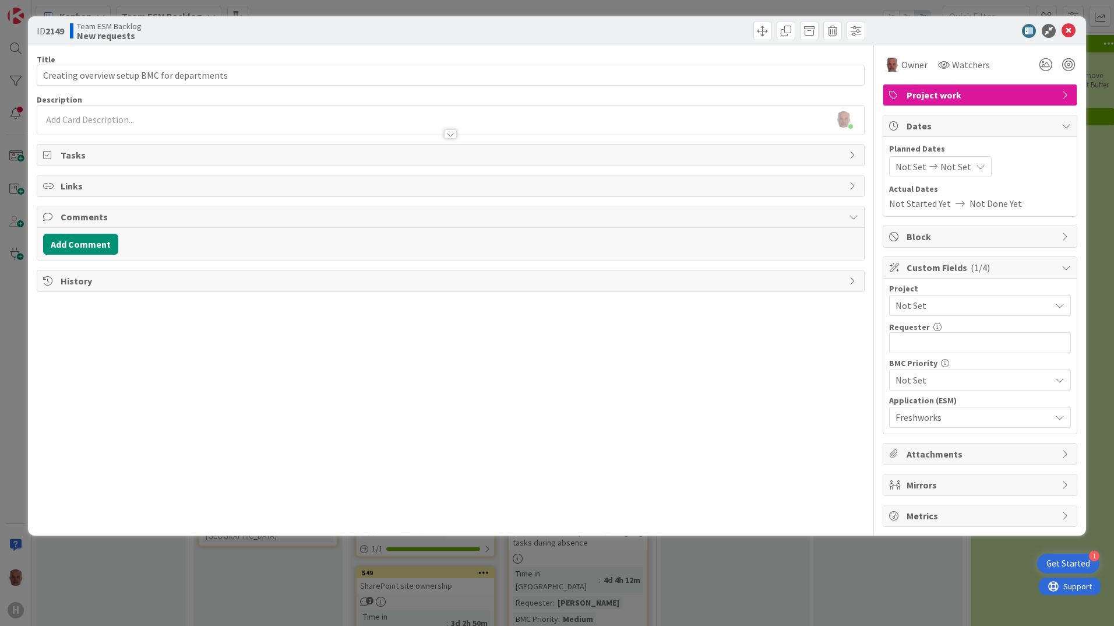
click at [75, 189] on span "Links" at bounding box center [452, 186] width 783 height 14
click at [97, 213] on icon "button" at bounding box center [94, 213] width 9 height 9
click at [153, 258] on div "Existing" at bounding box center [171, 259] width 81 height 20
click at [136, 284] on span "Current Board" at bounding box center [120, 285] width 131 height 16
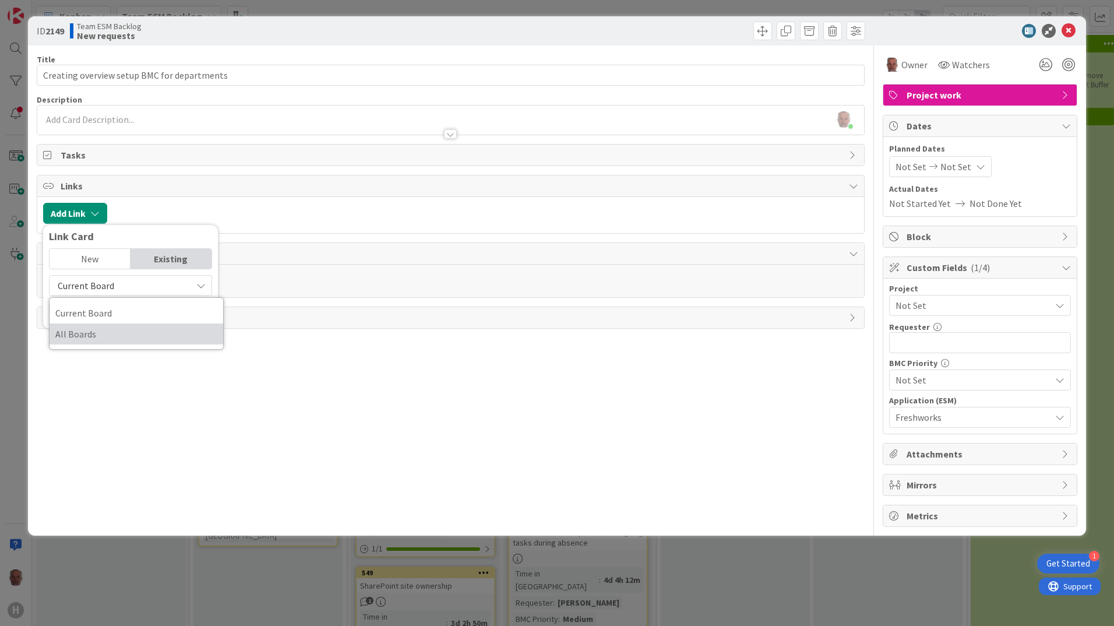
click at [87, 340] on span "All Boards" at bounding box center [136, 333] width 162 height 17
click at [113, 312] on input "text" at bounding box center [130, 312] width 163 height 21
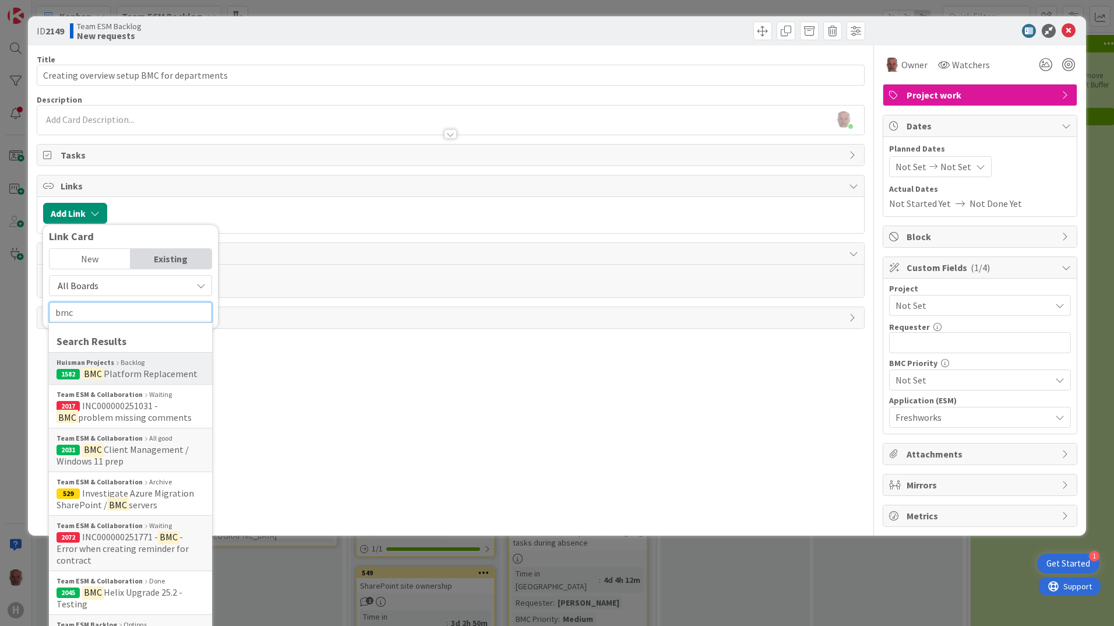
type input "bmc"
click at [131, 372] on span "Platform Replacement" at bounding box center [151, 374] width 94 height 12
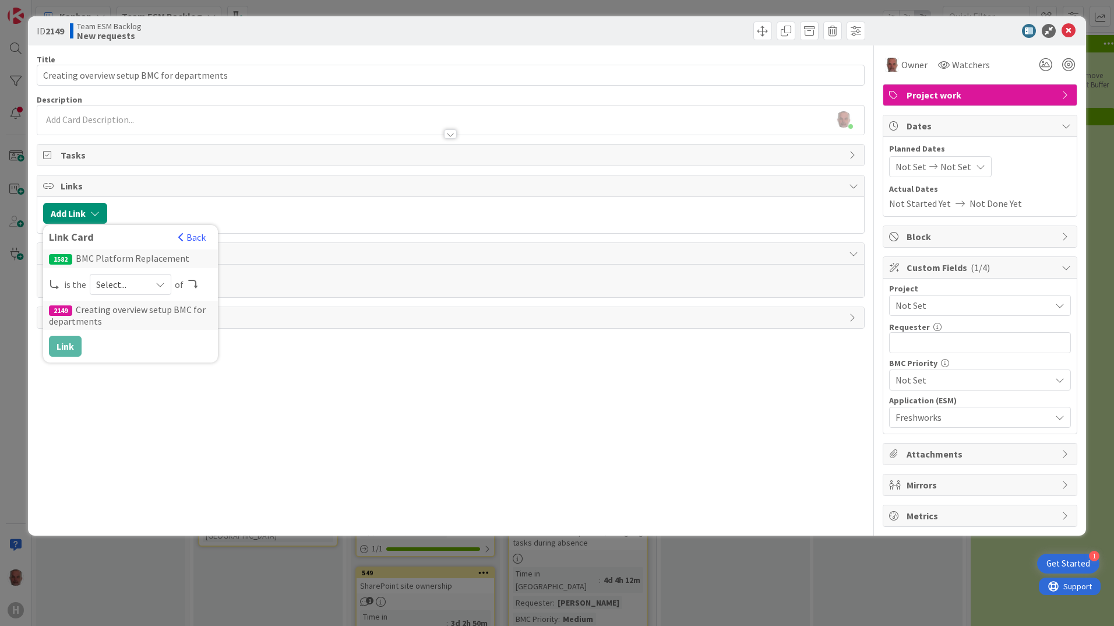
click at [156, 280] on icon at bounding box center [160, 284] width 9 height 9
click at [136, 314] on span "parent" at bounding box center [192, 311] width 132 height 17
click at [66, 347] on button "Link" at bounding box center [65, 346] width 33 height 21
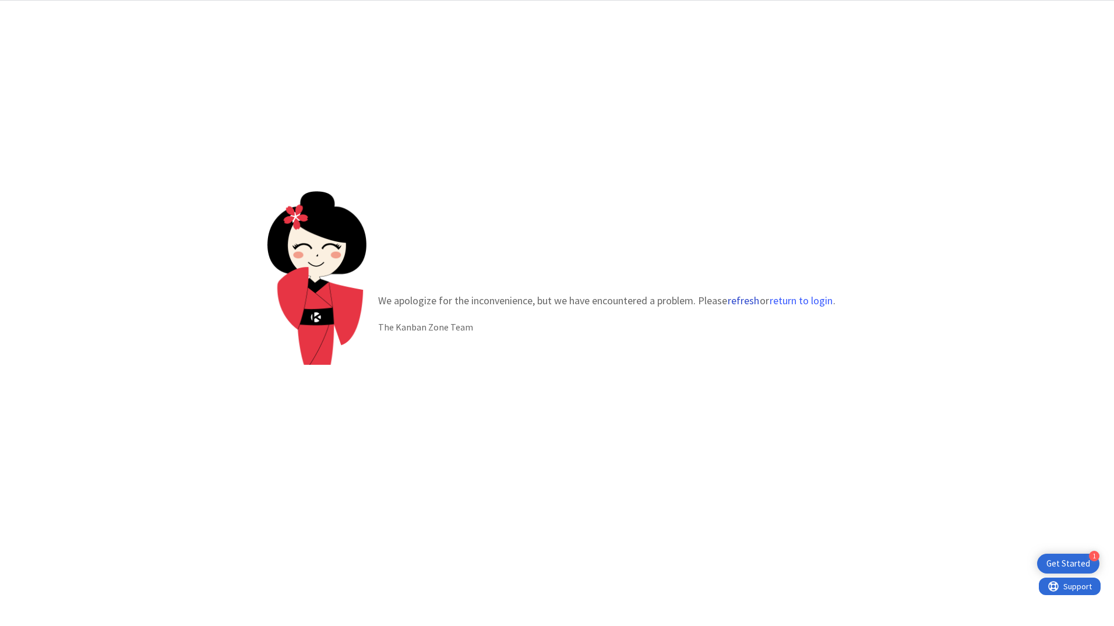
click at [745, 303] on button "refresh" at bounding box center [743, 301] width 33 height 12
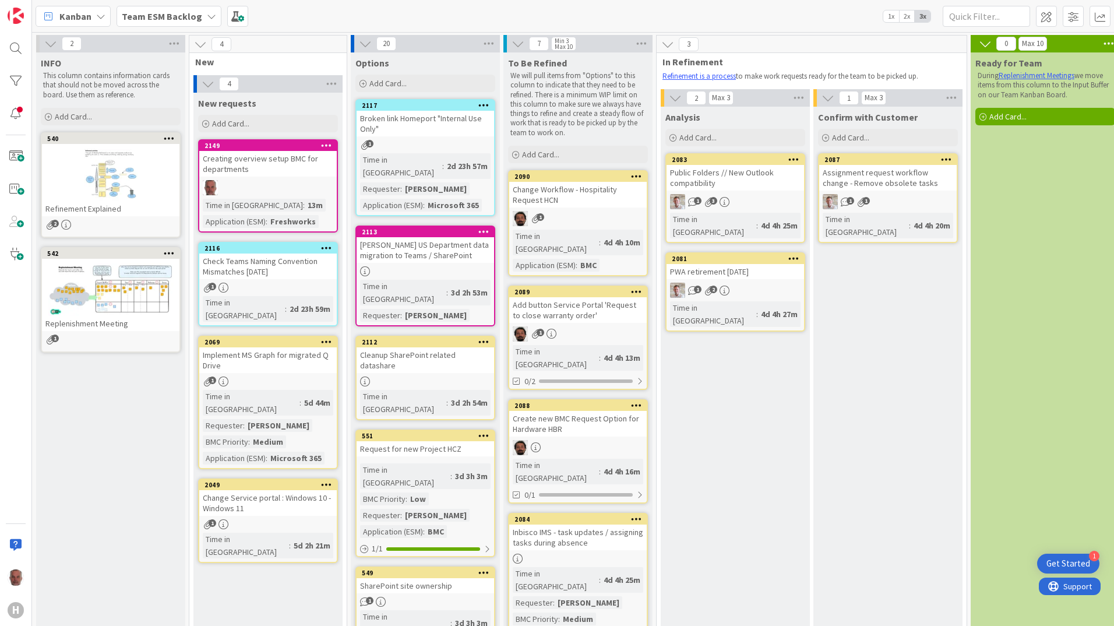
drag, startPoint x: 206, startPoint y: 13, endPoint x: 194, endPoint y: 26, distance: 18.2
click at [207, 13] on icon at bounding box center [211, 16] width 9 height 9
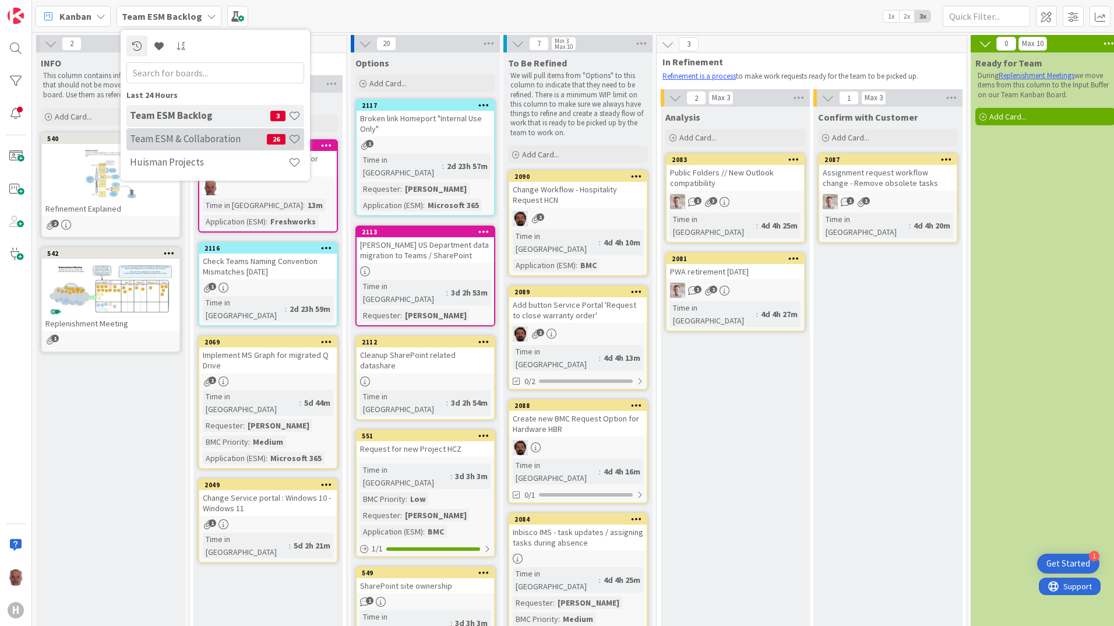
click at [188, 138] on h4 "Team ESM & Collaboration" at bounding box center [198, 139] width 137 height 12
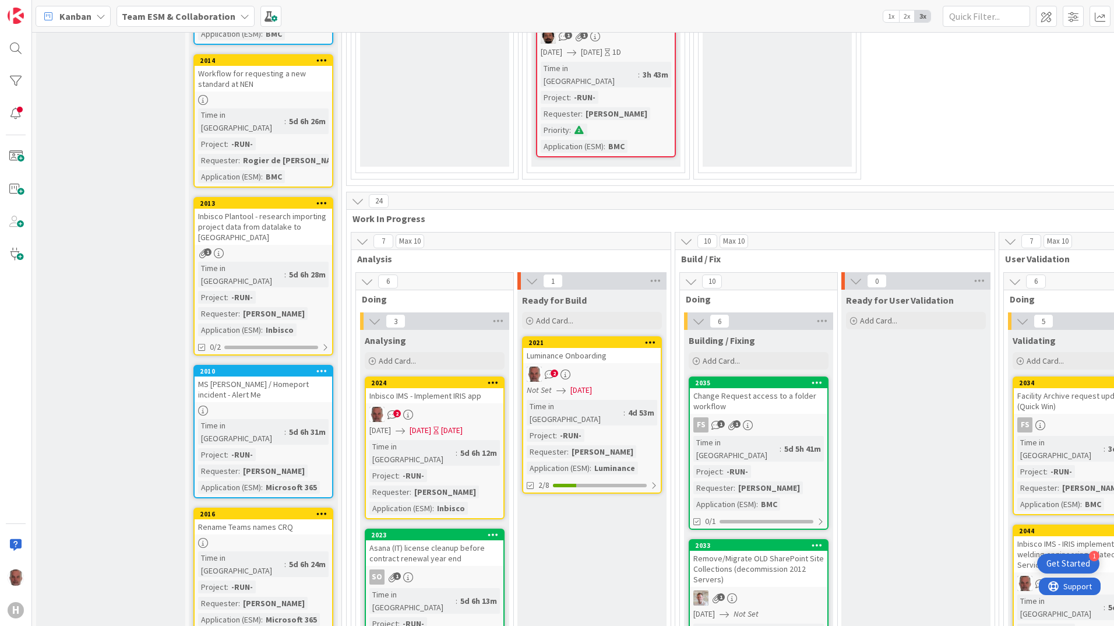
scroll to position [816, 0]
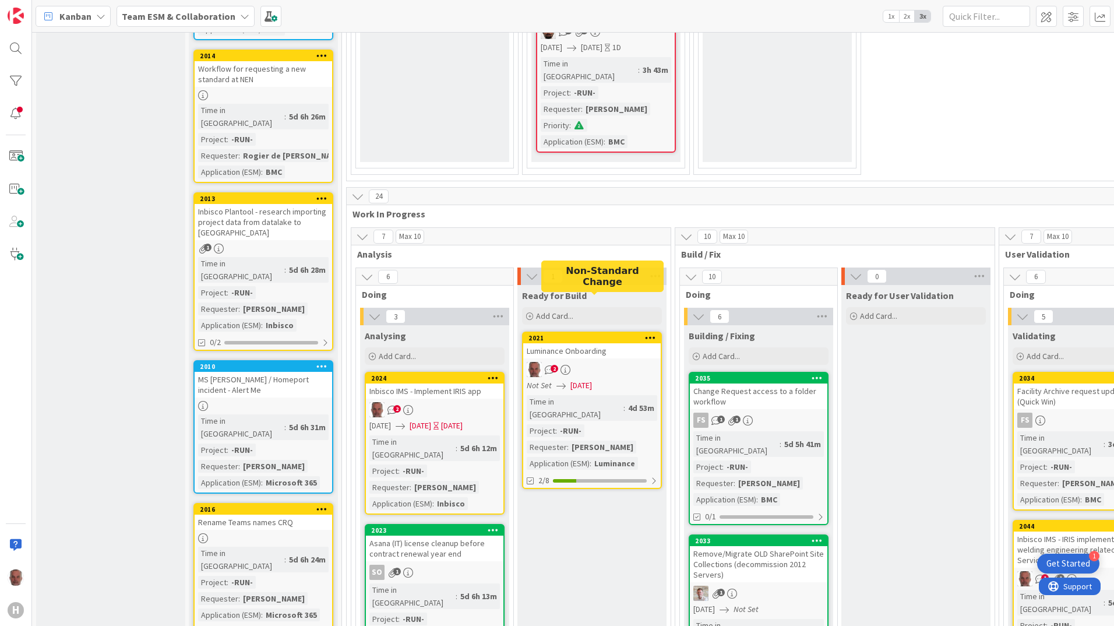
click at [606, 334] on div "2021" at bounding box center [595, 338] width 132 height 8
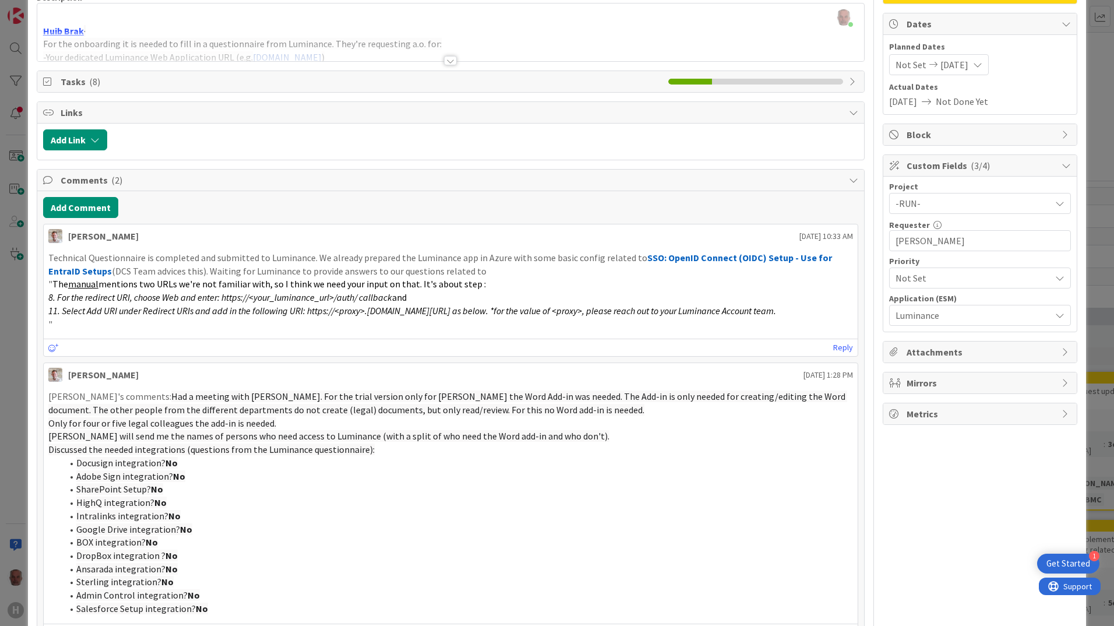
scroll to position [94, 0]
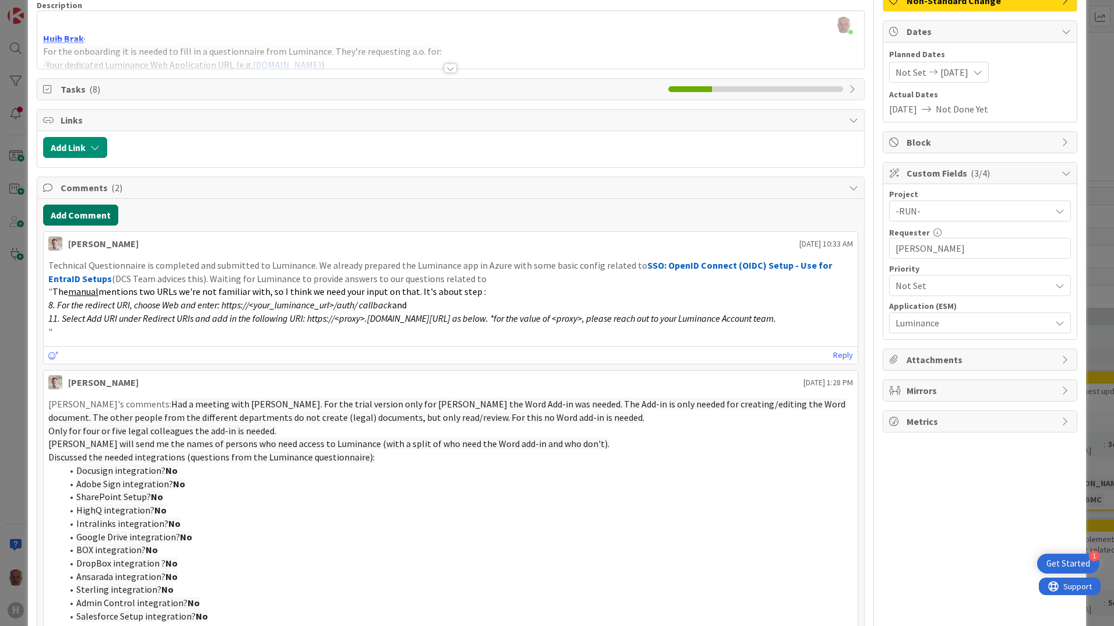
click at [93, 214] on button "Add Comment" at bounding box center [80, 215] width 75 height 21
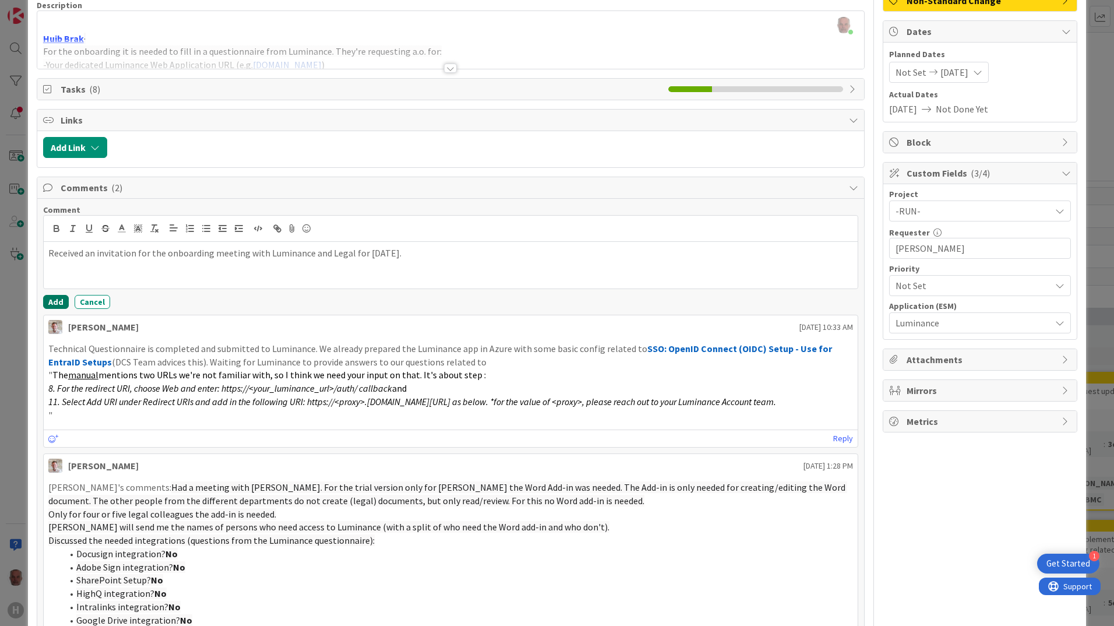
click at [55, 301] on button "Add" at bounding box center [56, 302] width 26 height 14
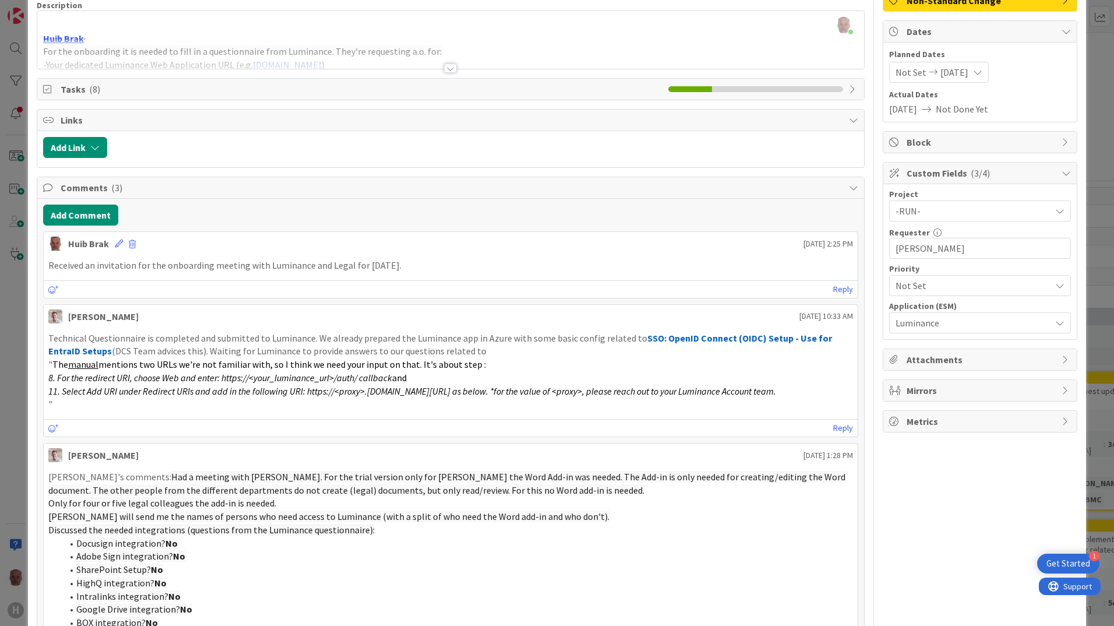
click at [9, 494] on div "ID 2021 Team ESM & Collaboration Ready for Build Title 20 / 128 Luminance Onboa…" at bounding box center [557, 313] width 1114 height 626
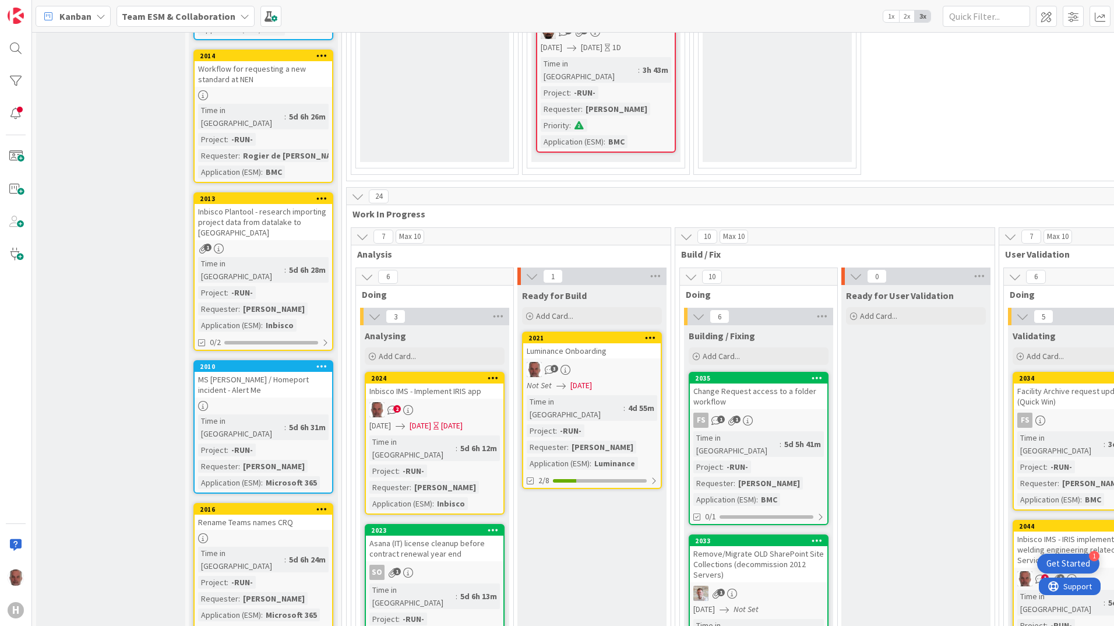
click at [588, 343] on div "Luminance Onboarding" at bounding box center [592, 350] width 138 height 15
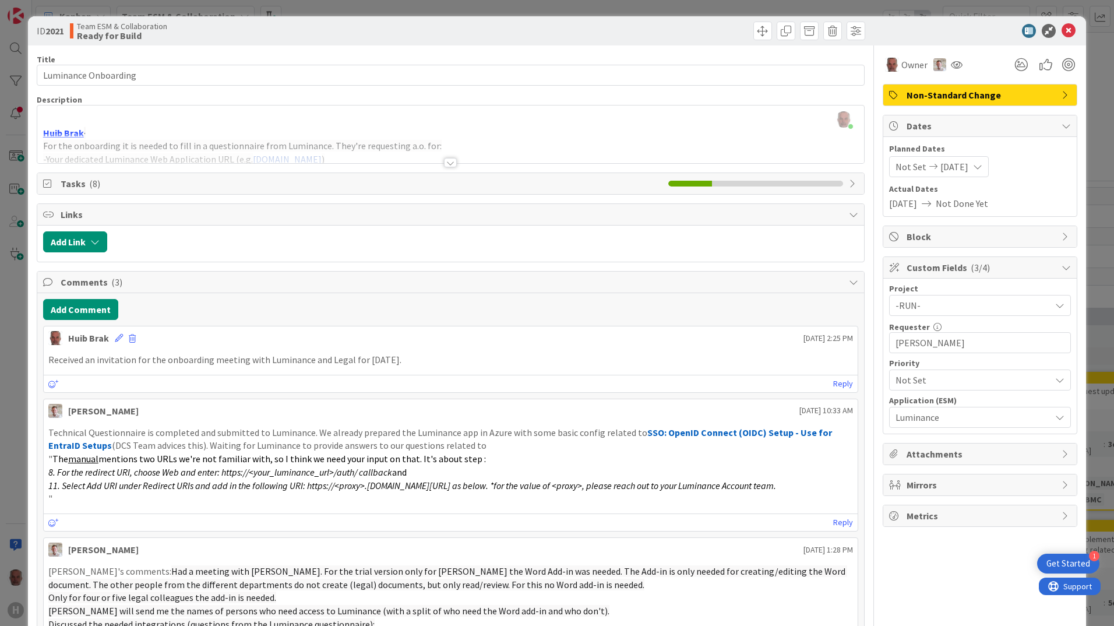
click at [979, 167] on icon at bounding box center [977, 166] width 9 height 9
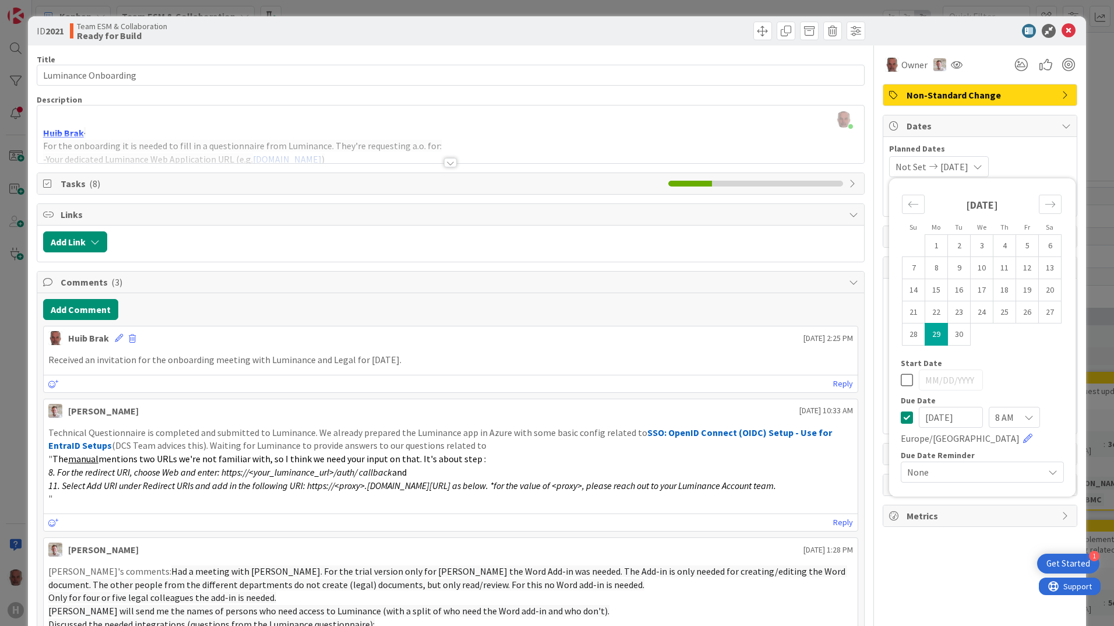
click at [957, 417] on input "[DATE]" at bounding box center [951, 417] width 64 height 21
click at [964, 417] on input "[DATE]" at bounding box center [951, 417] width 64 height 21
click at [928, 416] on input "[DATE]" at bounding box center [951, 417] width 64 height 21
drag, startPoint x: 914, startPoint y: 416, endPoint x: 926, endPoint y: 418, distance: 11.9
click at [926, 418] on input "[DATE]" at bounding box center [951, 417] width 64 height 21
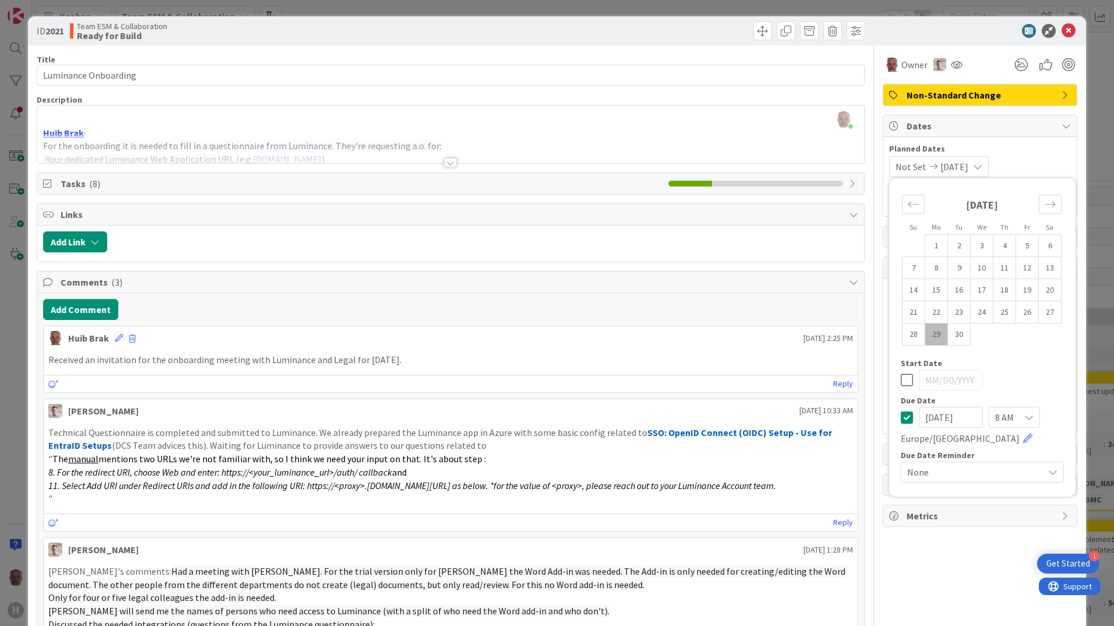
click at [931, 418] on input "10/28/2025" at bounding box center [951, 417] width 64 height 21
drag, startPoint x: 931, startPoint y: 418, endPoint x: 938, endPoint y: 421, distance: 8.1
click at [938, 421] on input "10/28/2025" at bounding box center [951, 417] width 64 height 21
type input "[DATE]"
click at [1046, 202] on icon "Move forward to switch to the next month." at bounding box center [1051, 204] width 10 height 6
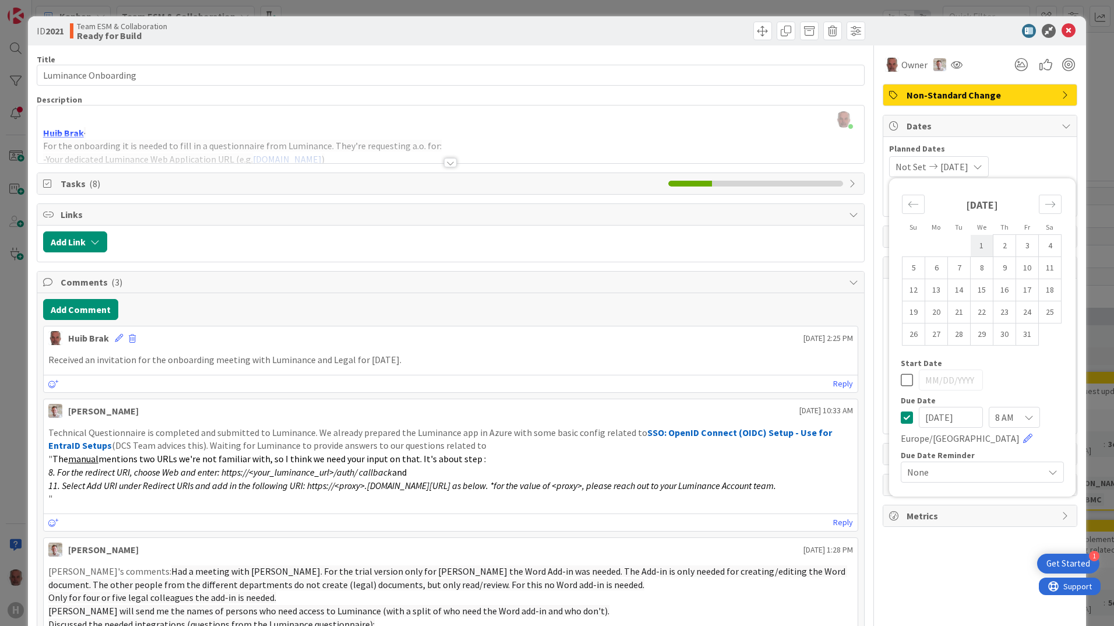
click at [976, 247] on td "1" at bounding box center [982, 246] width 23 height 22
type input "[DATE]"
click at [901, 421] on icon at bounding box center [907, 417] width 12 height 14
type input "[DATE]"
click at [901, 375] on icon at bounding box center [907, 380] width 12 height 14
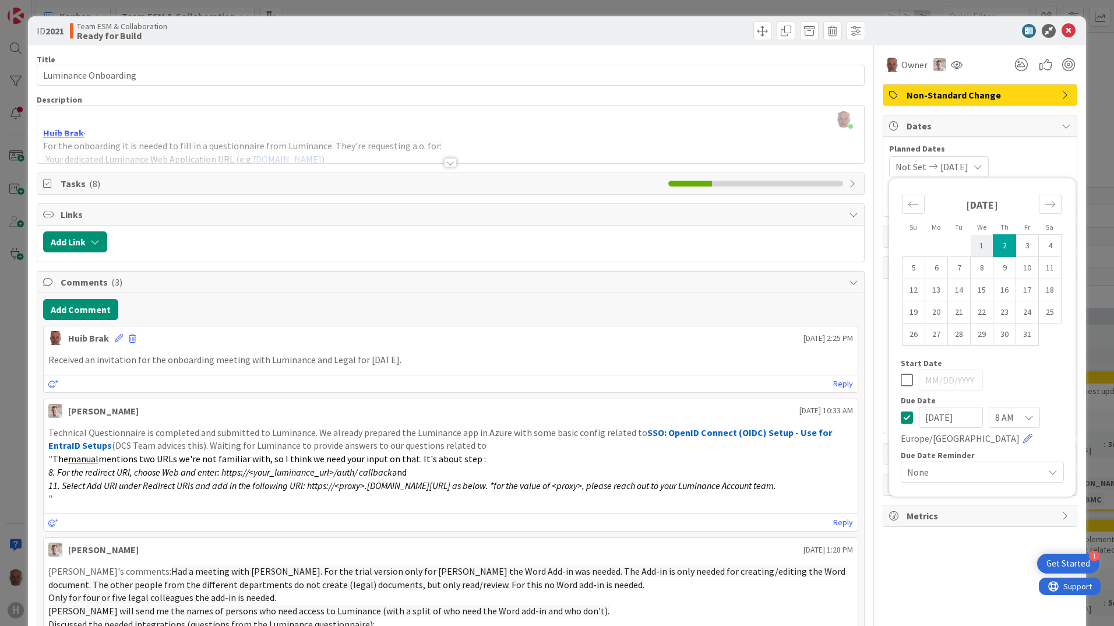
click at [972, 241] on td "1" at bounding box center [982, 246] width 23 height 22
type input "[DATE]"
click at [925, 590] on div "Owner Non-Standard Change Dates Planned Dates Not Set 10/01/2025 Su Mo Tu We Th…" at bounding box center [980, 464] width 195 height 839
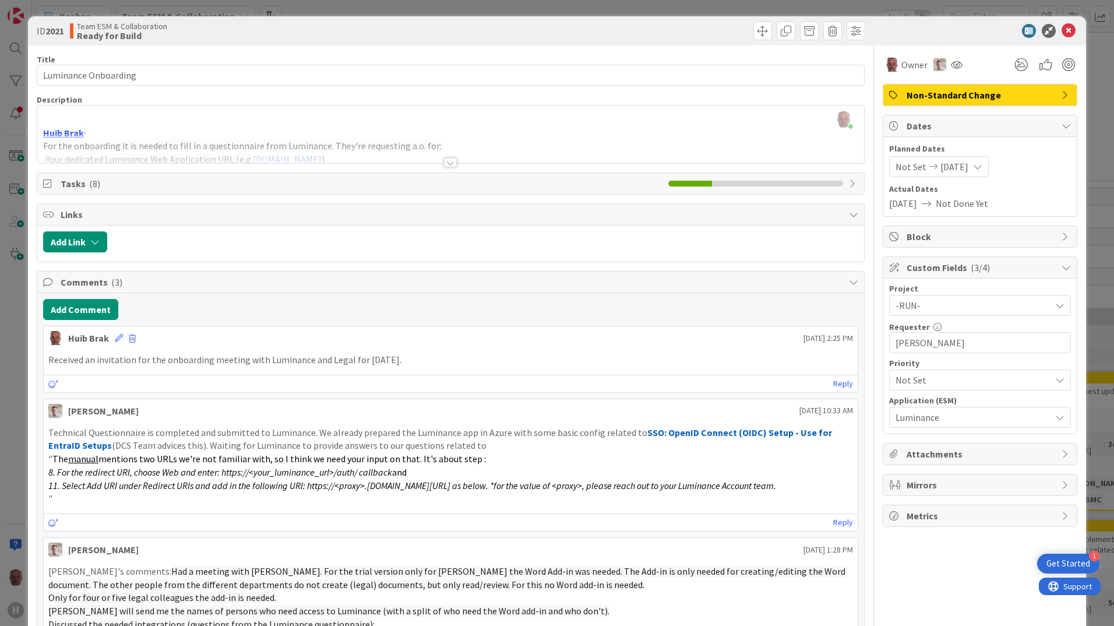
click at [20, 396] on div "ID 2021 Team ESM & Collaboration Ready for Build Title 20 / 128 Luminance Onboa…" at bounding box center [557, 313] width 1114 height 626
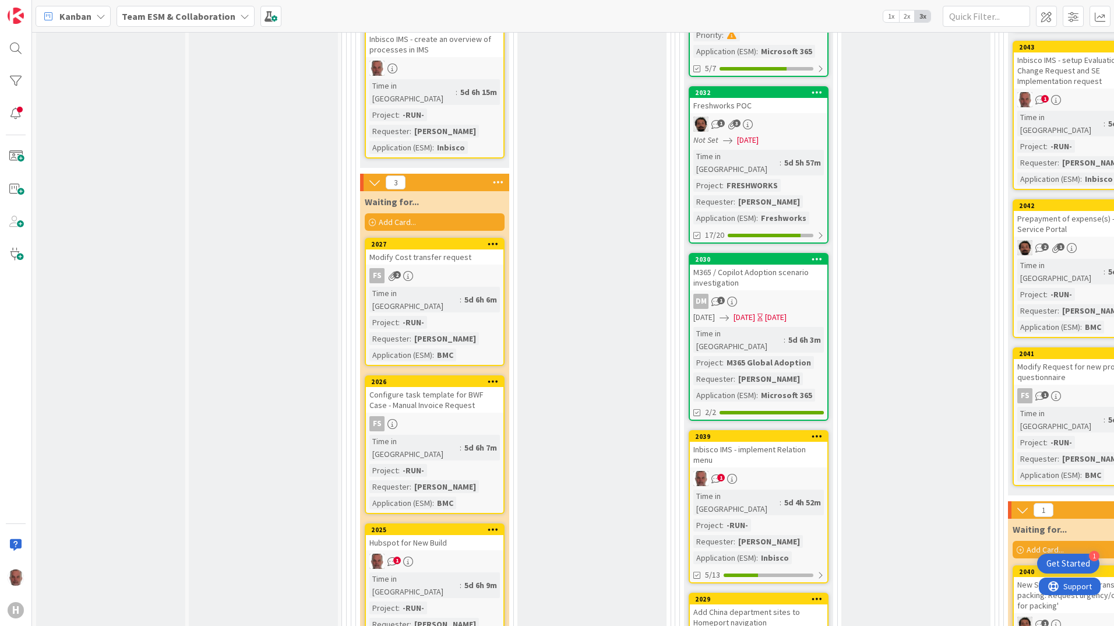
scroll to position [1457, 0]
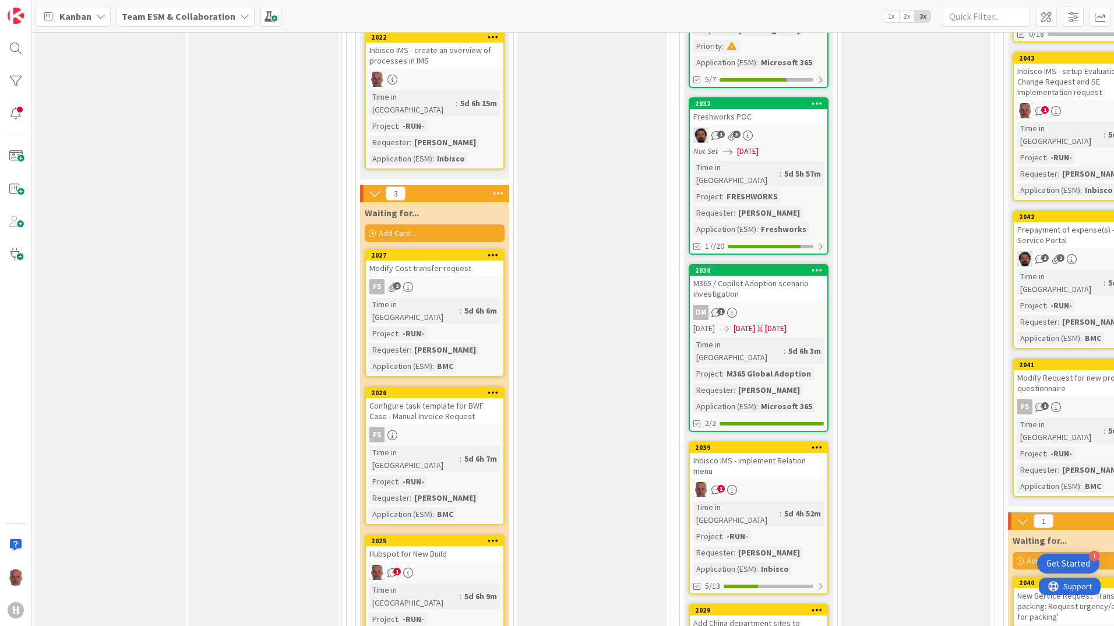
click at [445, 546] on div "Hubspot for New Build" at bounding box center [435, 553] width 138 height 15
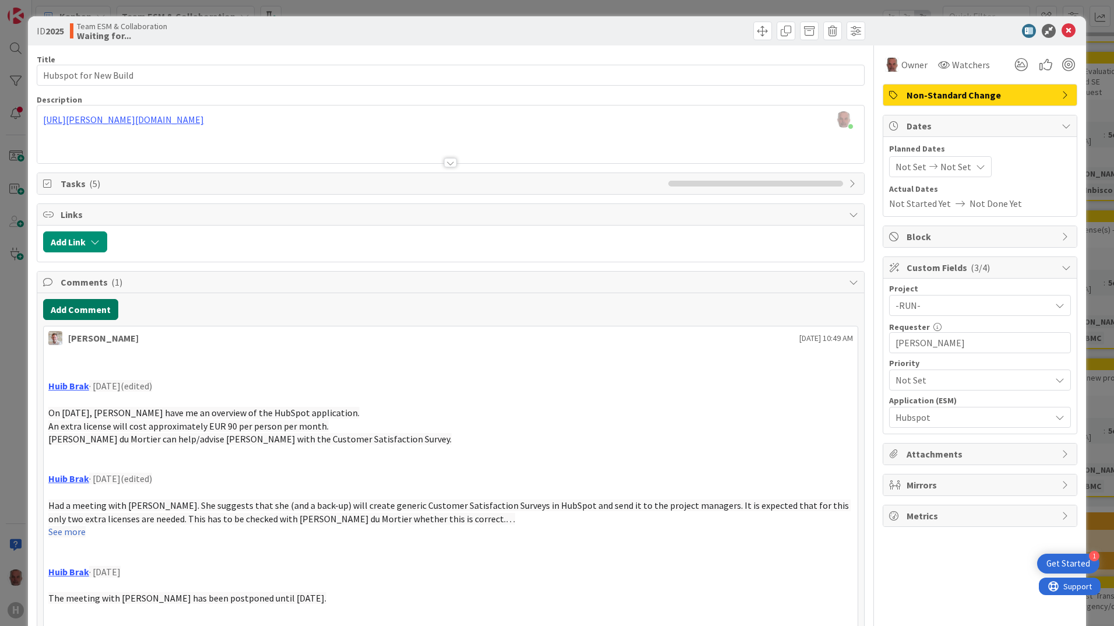
click at [87, 305] on button "Add Comment" at bounding box center [80, 309] width 75 height 21
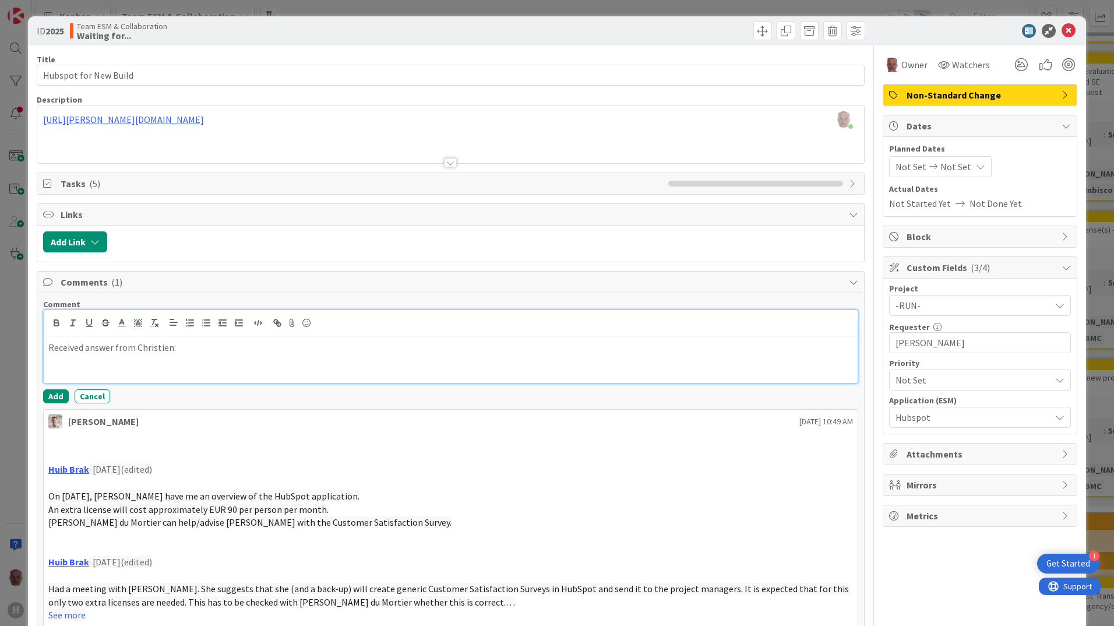
click at [61, 368] on div "Received answer from Christien:" at bounding box center [451, 359] width 814 height 47
click at [63, 363] on div "Received answer from Christien:" at bounding box center [451, 359] width 814 height 47
click at [226, 352] on p "Received answer from Christien:" at bounding box center [450, 347] width 805 height 13
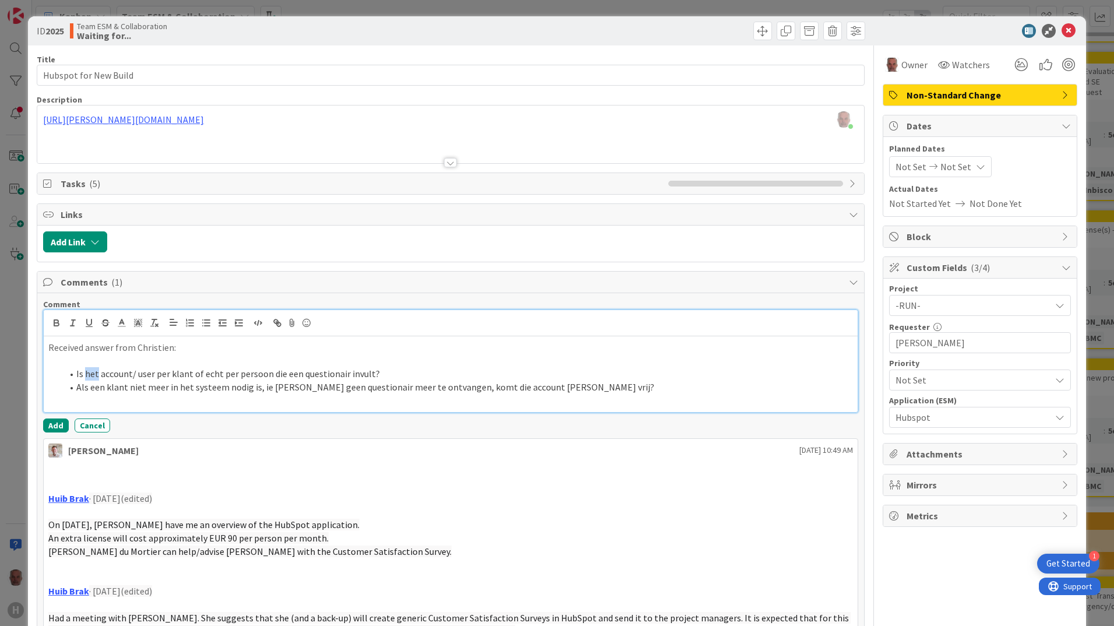
drag, startPoint x: 83, startPoint y: 373, endPoint x: 89, endPoint y: 370, distance: 6.0
click at [95, 374] on span "Is het account/ user per klant of echt per persoon die een questionair invult?" at bounding box center [228, 374] width 304 height 12
click at [76, 388] on span "Als een klant niet meer in het systeem nodig is, ie hoeft geen questionair meer…" at bounding box center [365, 387] width 578 height 12
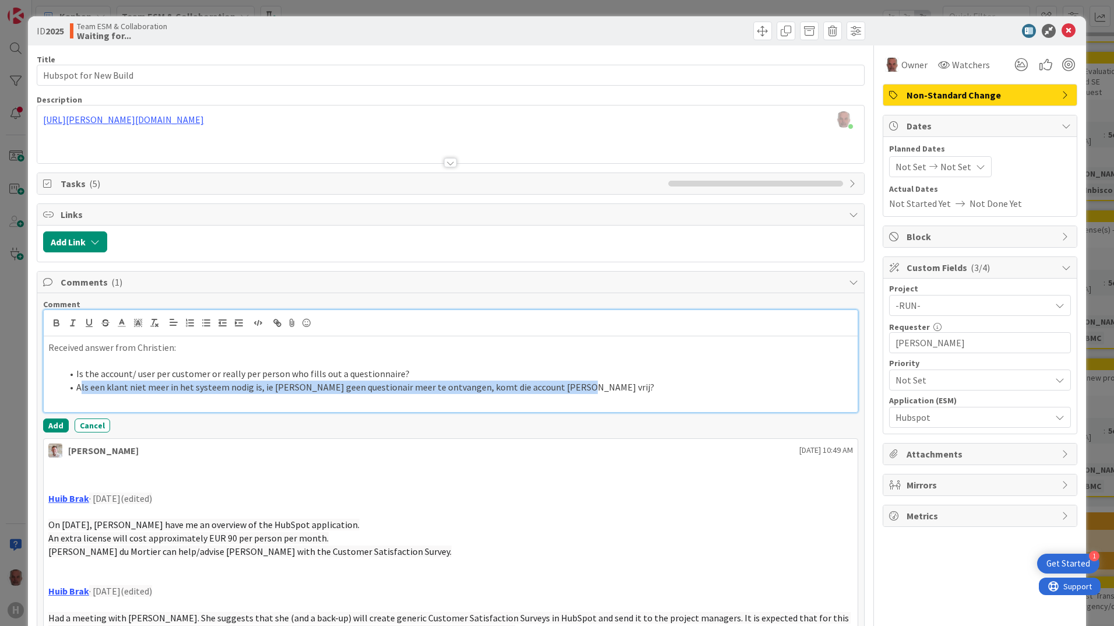
drag, startPoint x: 79, startPoint y: 385, endPoint x: 560, endPoint y: 385, distance: 481.4
click at [560, 385] on li "Als een klant niet meer in het systeem nodig is, ie hoeft geen questionair meer…" at bounding box center [457, 387] width 791 height 13
copy span "ls een klant niet meer in het systeem nodig is, ie hoeft geen questionair meer …"
drag, startPoint x: 76, startPoint y: 386, endPoint x: 558, endPoint y: 386, distance: 482.0
click at [558, 386] on li "Als een klant niet meer in het systeem nodig is, ie hoeft geen questionair meer…" at bounding box center [457, 387] width 791 height 13
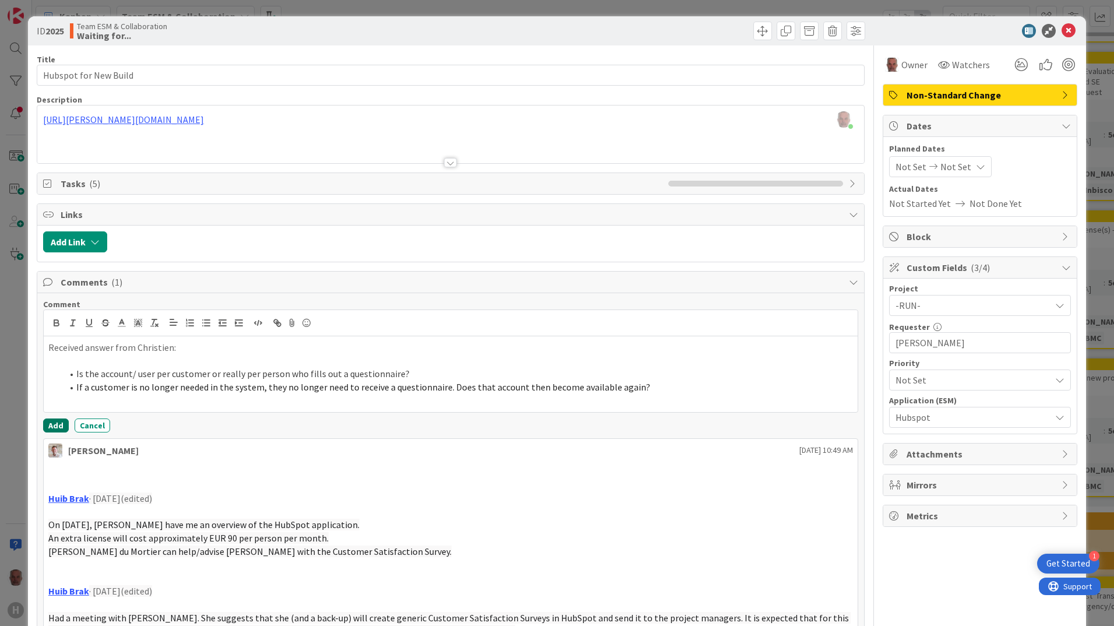
click at [51, 420] on button "Add" at bounding box center [56, 425] width 26 height 14
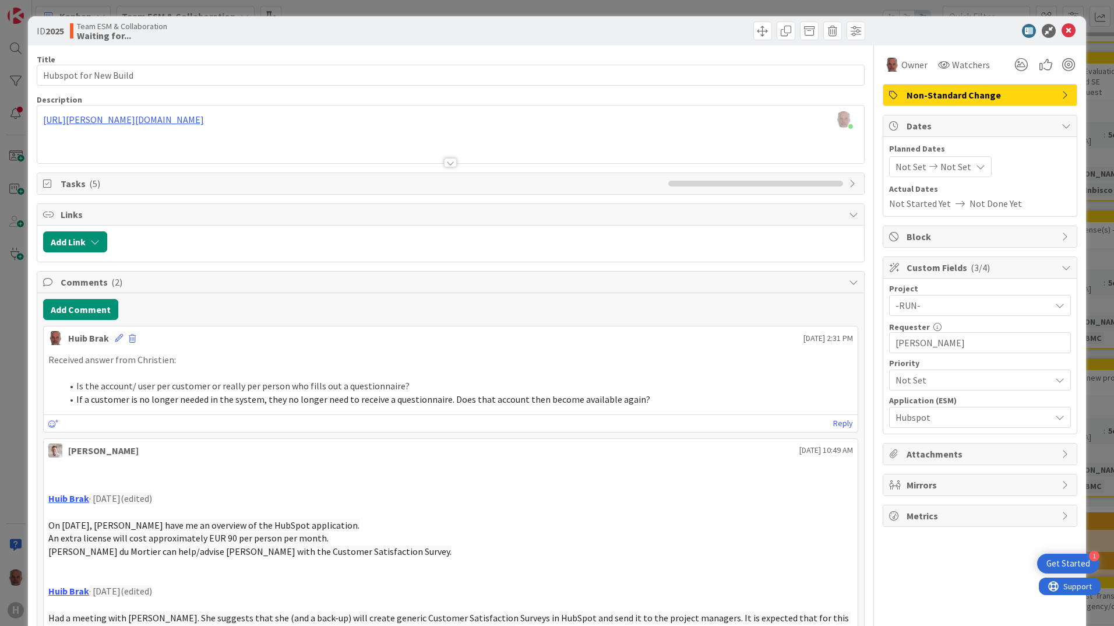
click at [740, 383] on li "Is the account/ user per customer or really per person who fills out a question…" at bounding box center [457, 385] width 791 height 13
click at [115, 339] on icon at bounding box center [119, 338] width 8 height 8
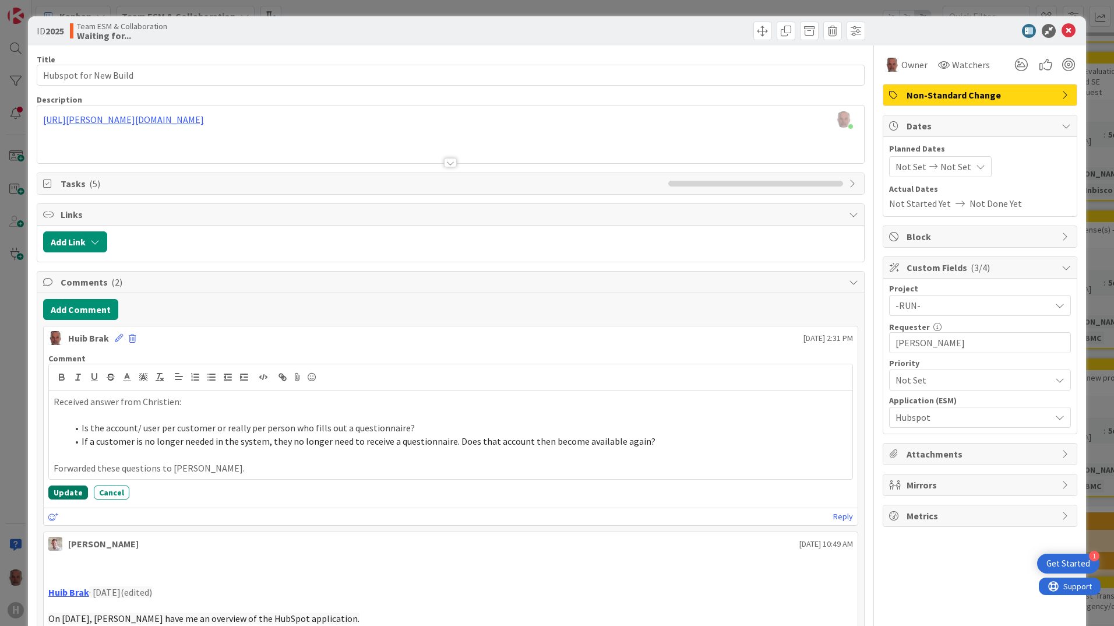
click at [66, 491] on button "Update" at bounding box center [68, 493] width 40 height 14
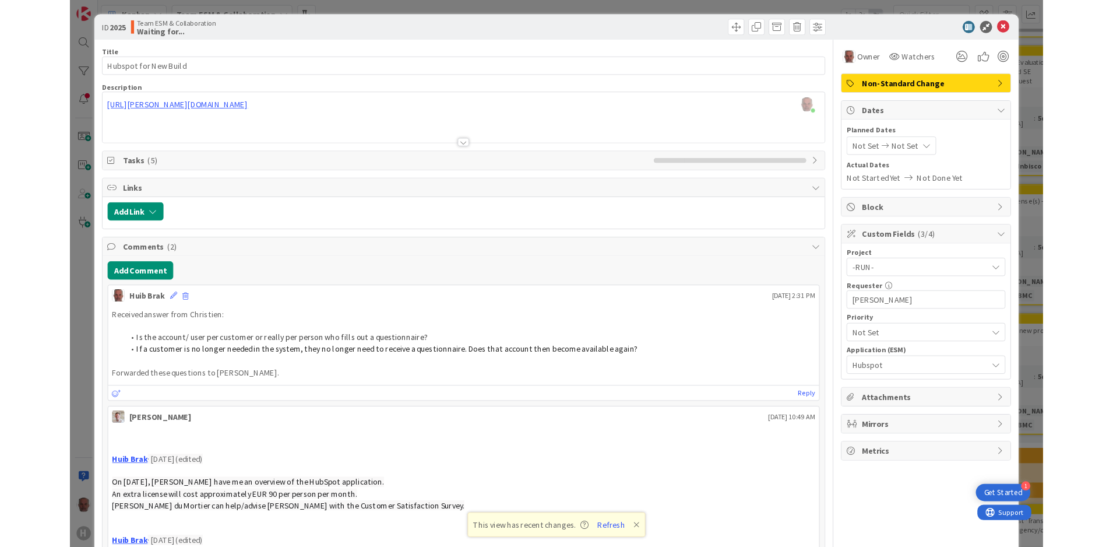
scroll to position [1457, 0]
